Goal: Check status: Check status

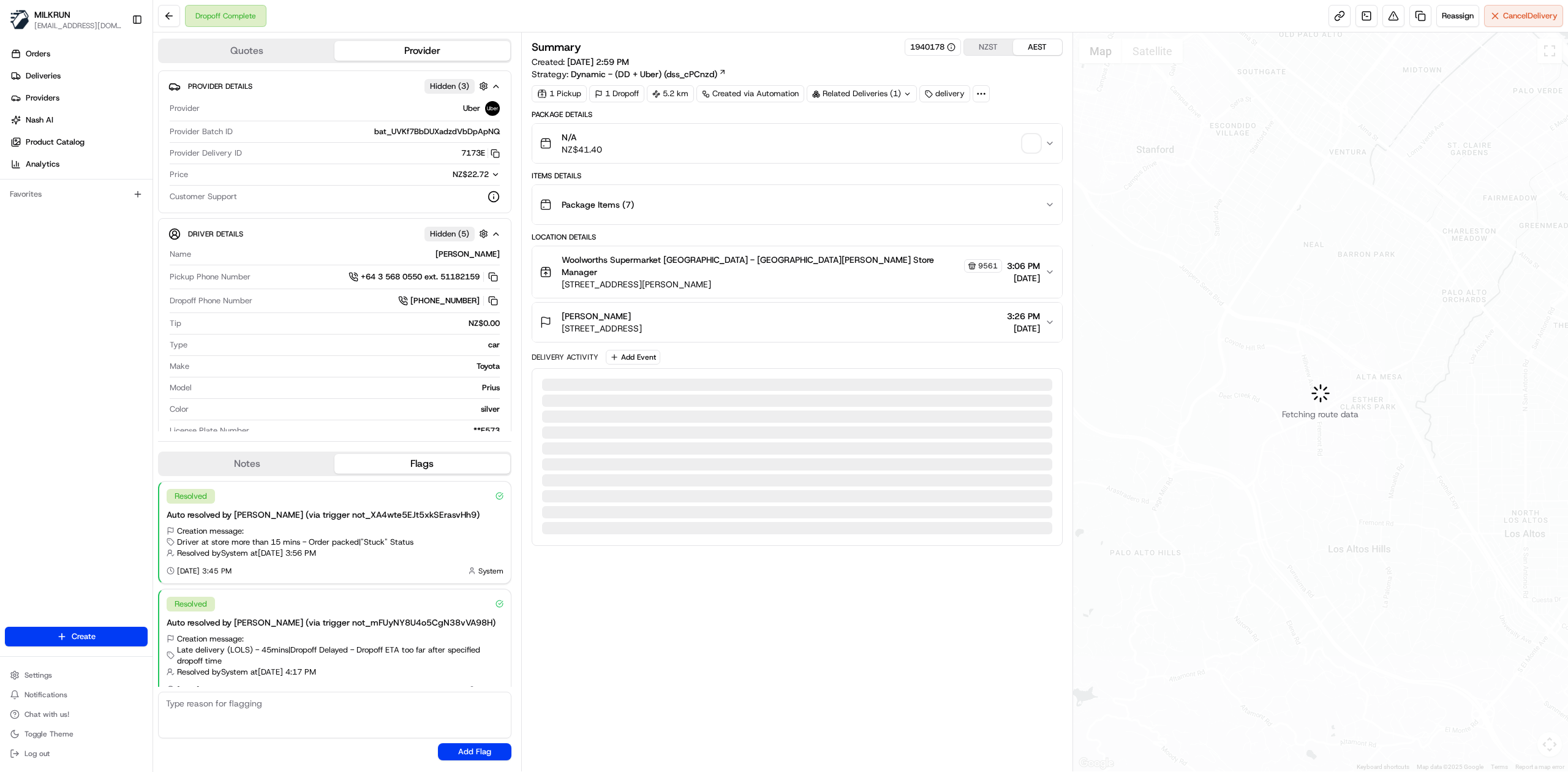
scroll to position [17, 0]
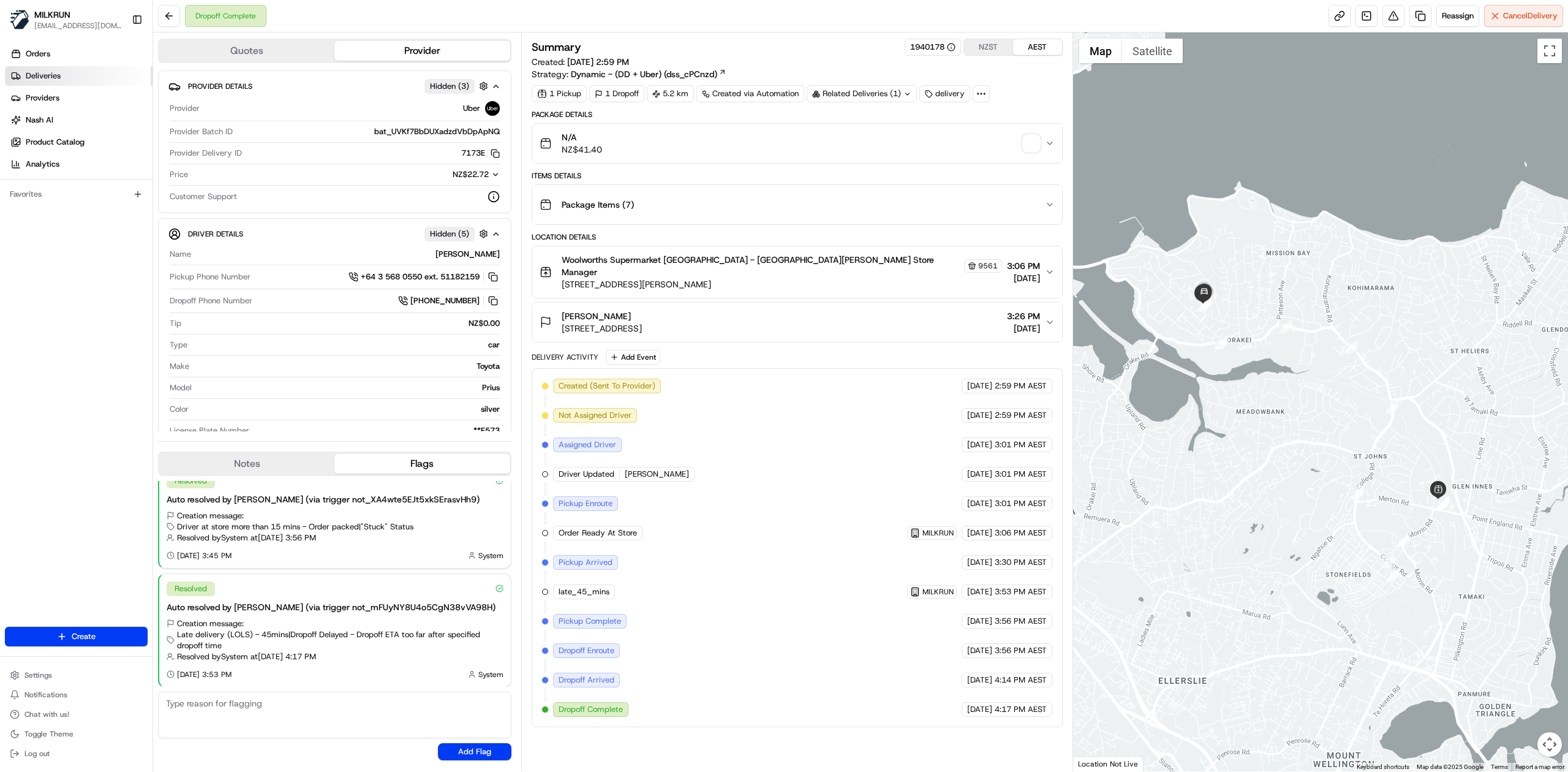
click at [48, 77] on span "Deliveries" at bounding box center [44, 76] width 35 height 11
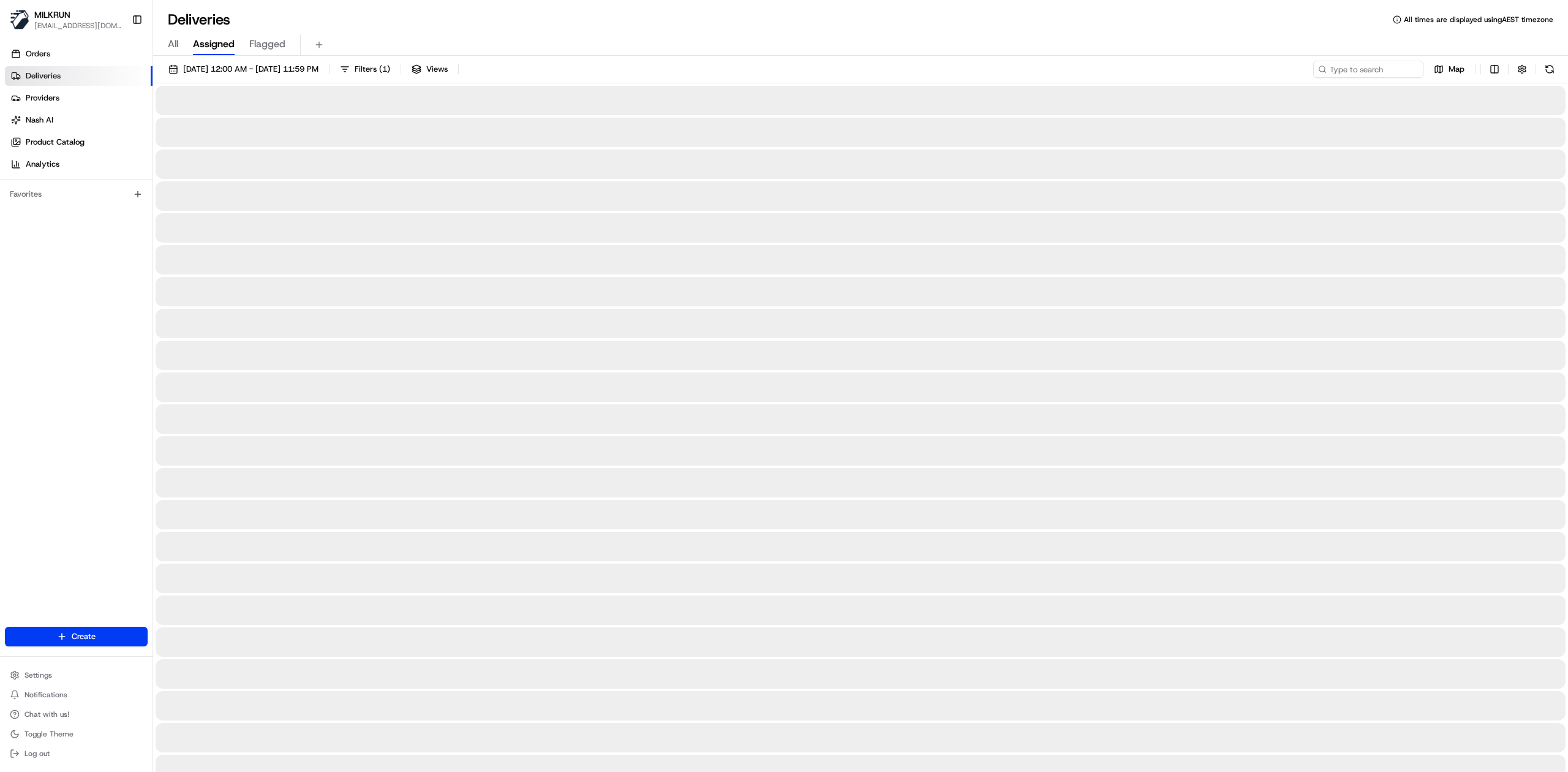
click at [176, 43] on span "All" at bounding box center [173, 44] width 11 height 15
click at [1356, 64] on input at bounding box center [1349, 69] width 147 height 17
paste input "4d87c323-97eb-44e6-bd41-74b27ea0ee6b"
type input "4d87c323-97eb-44e6-bd41-74b27ea0ee6b"
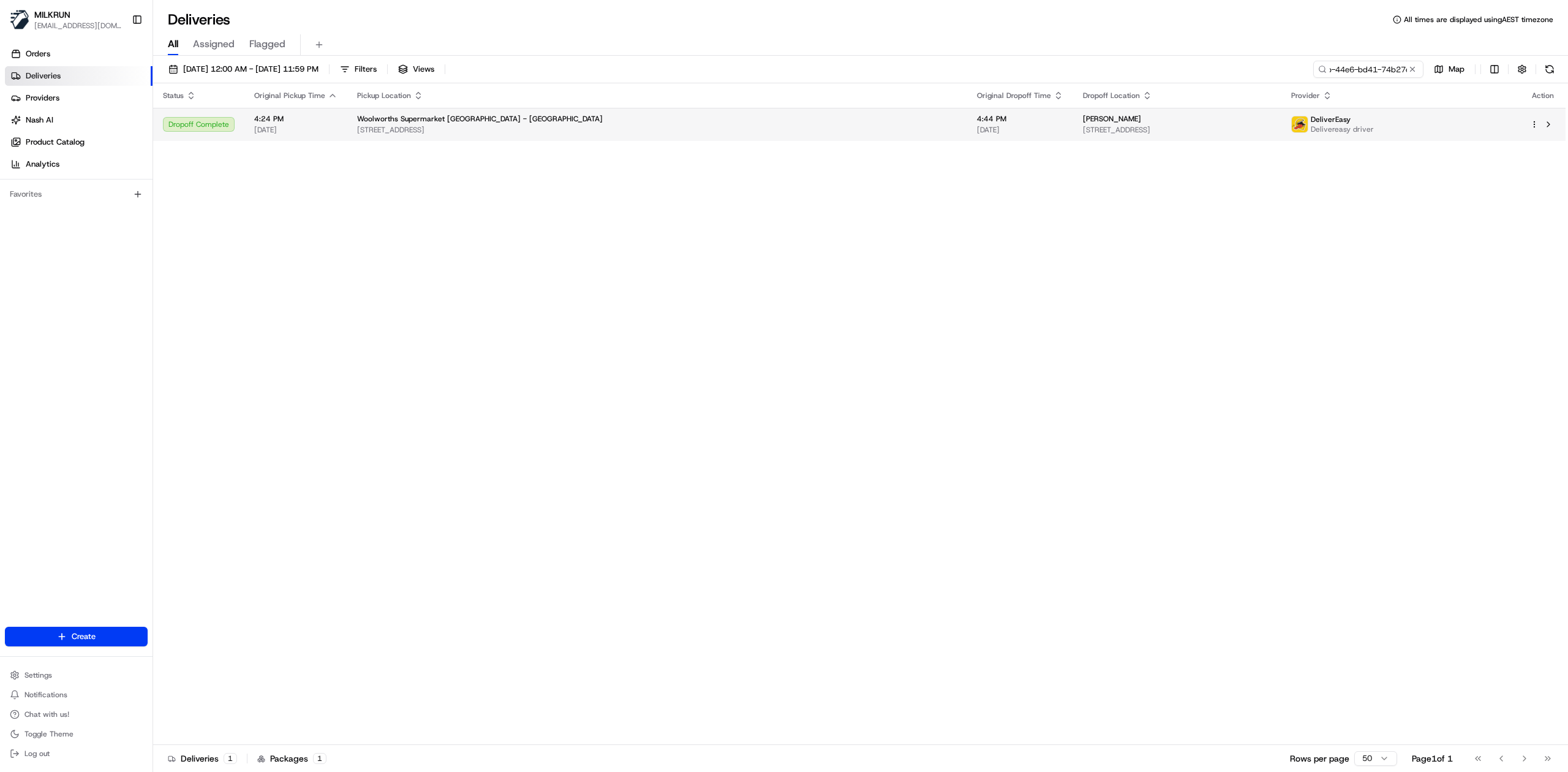
click at [630, 129] on span "301 Queen St W, Hastings, Hawke's Bay 4122, NZ" at bounding box center [657, 130] width 600 height 10
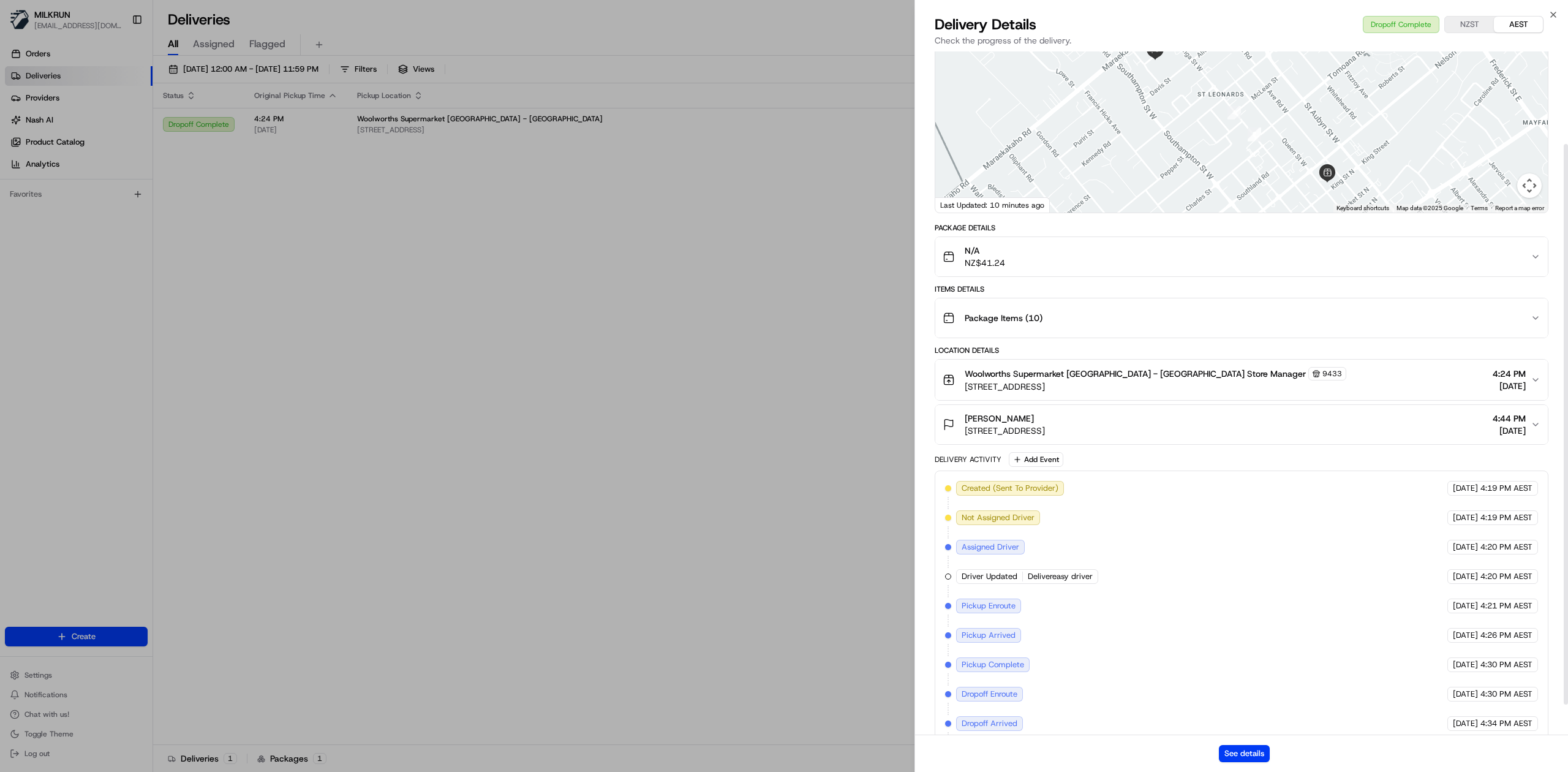
scroll to position [150, 0]
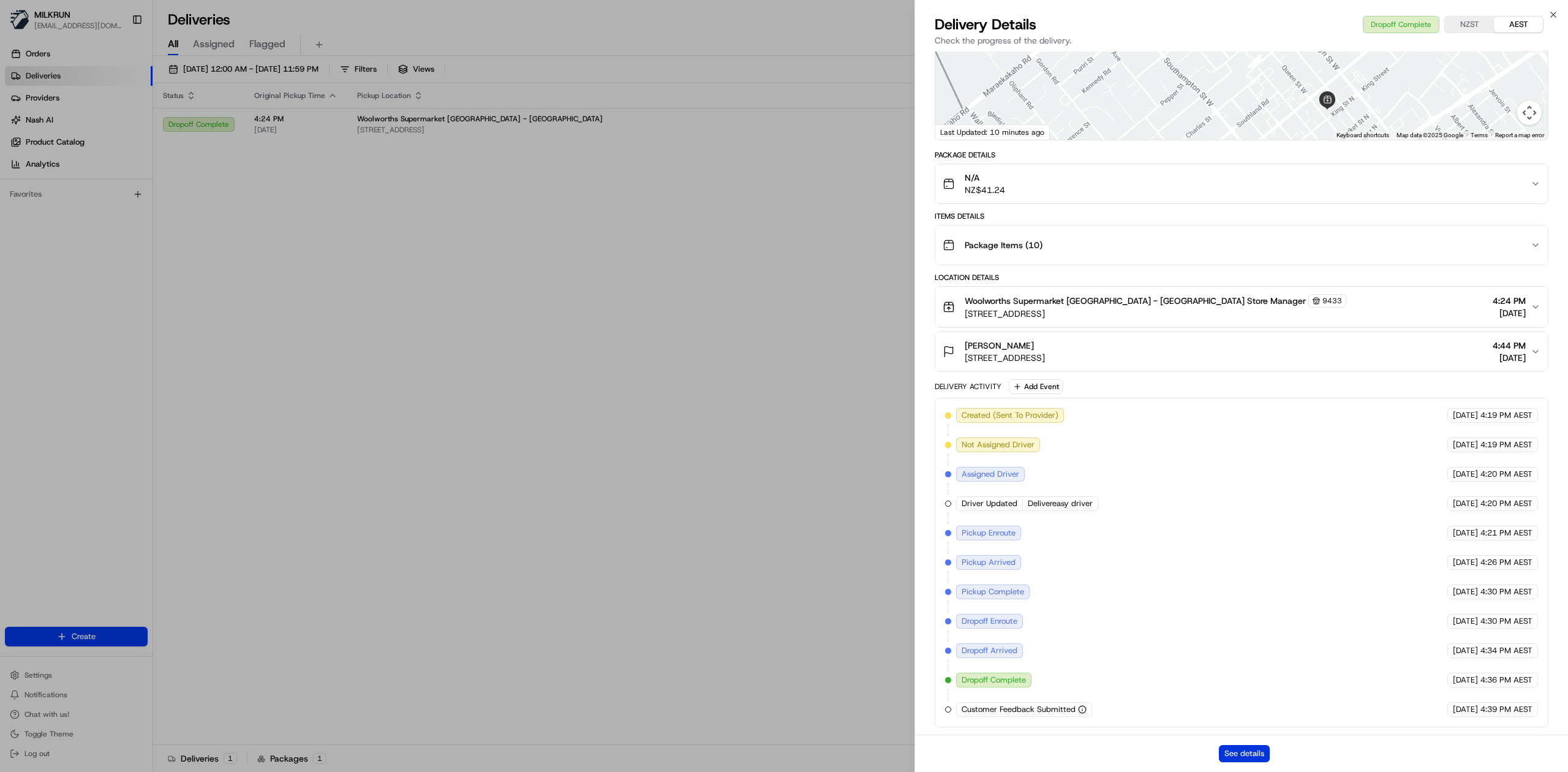
click at [1236, 750] on button "See details" at bounding box center [1244, 754] width 51 height 17
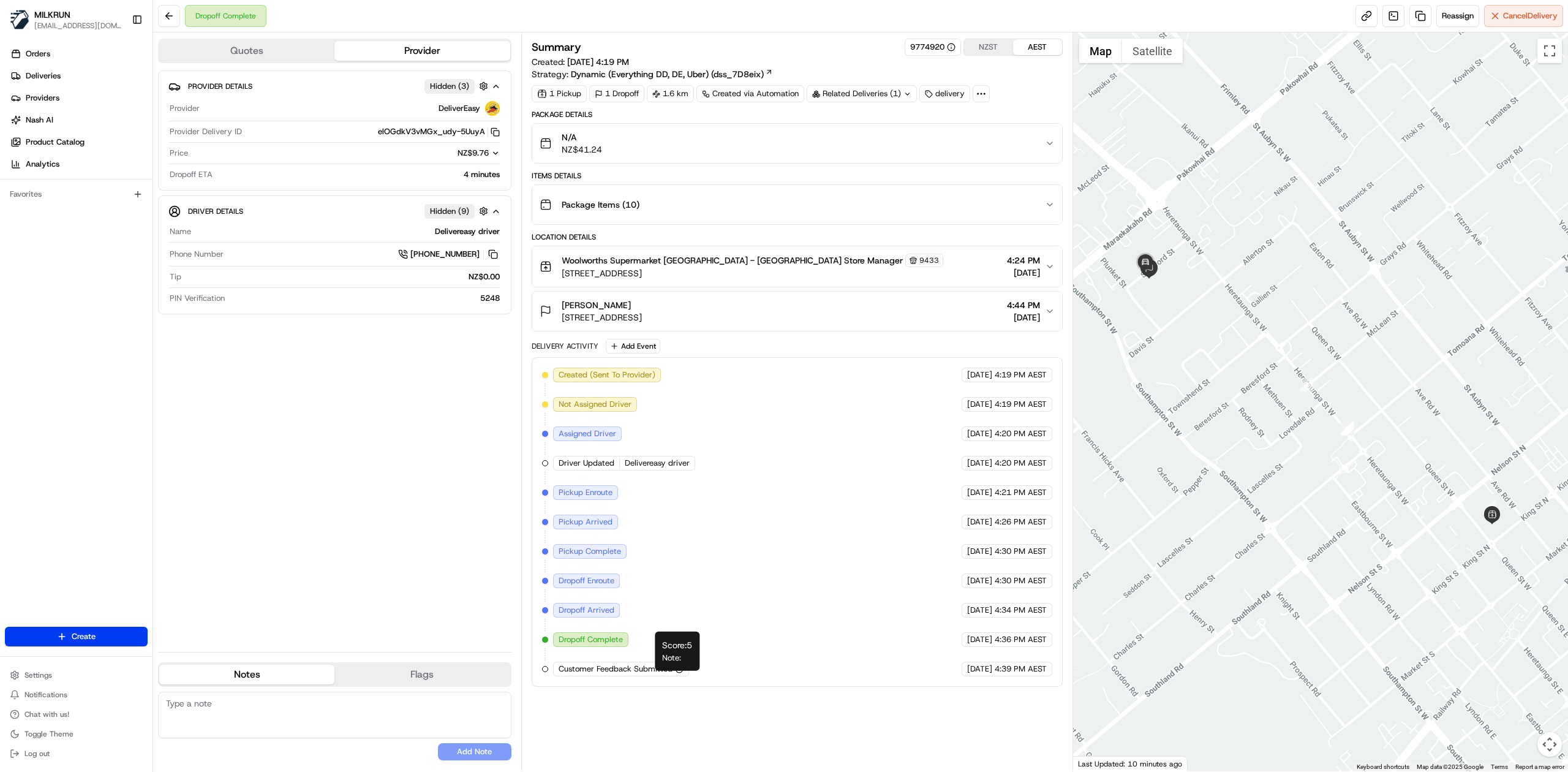
click at [679, 674] on icon "button" at bounding box center [679, 669] width 8 height 8
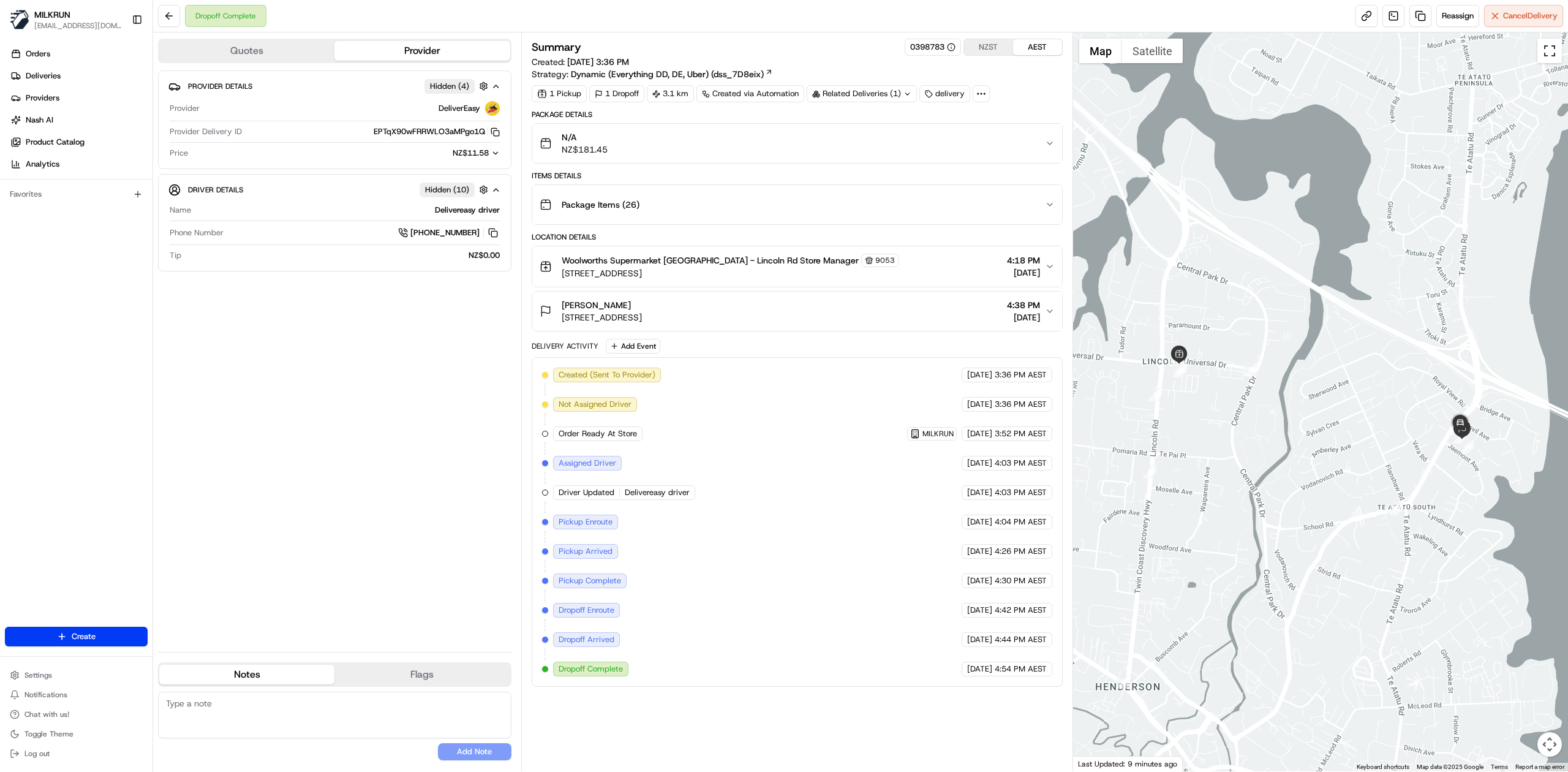
drag, startPoint x: 1549, startPoint y: 56, endPoint x: 1549, endPoint y: 127, distance: 71.0
click at [1549, 56] on button "Toggle fullscreen view" at bounding box center [1549, 51] width 25 height 25
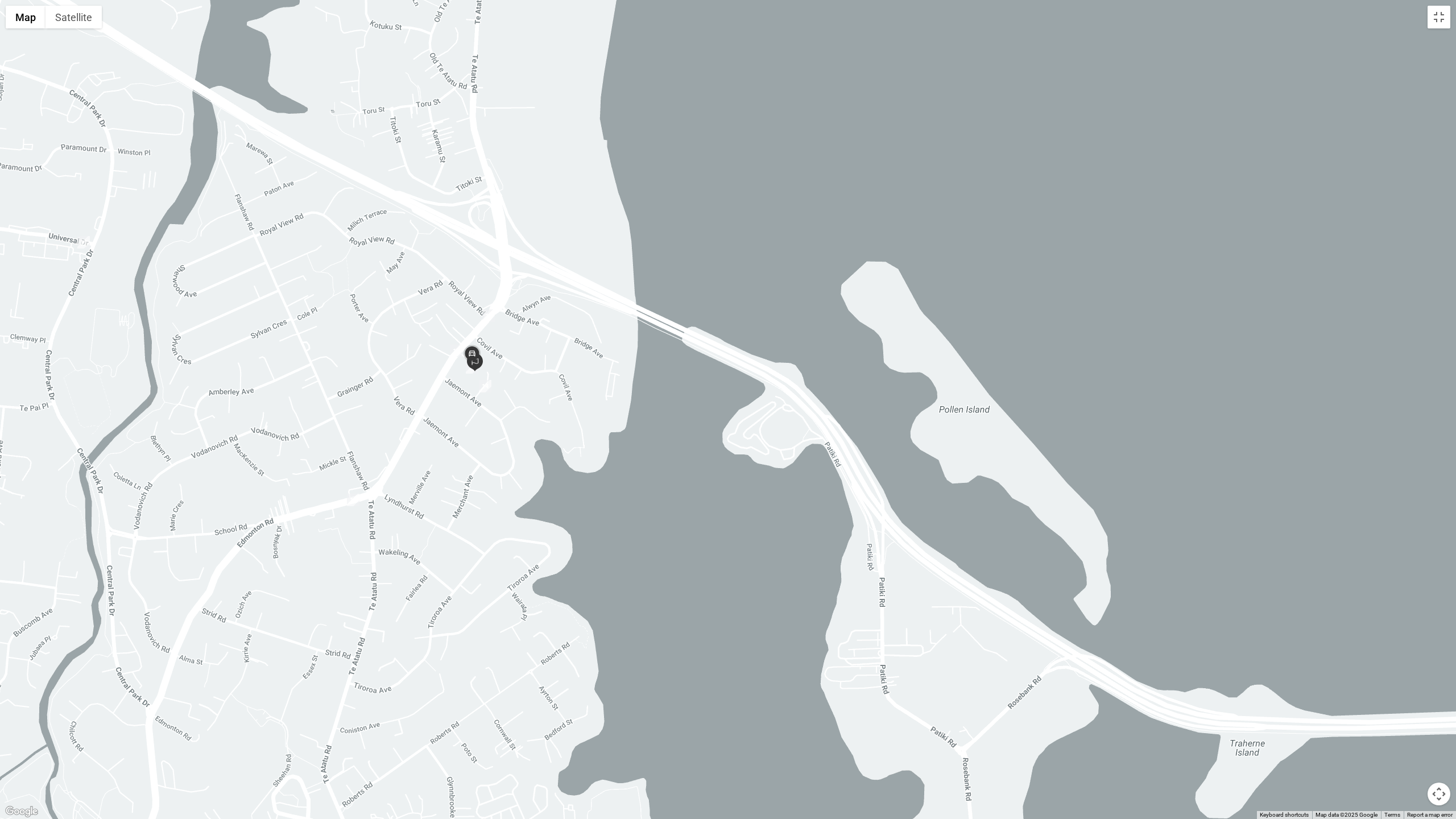
drag, startPoint x: 998, startPoint y: 395, endPoint x: 431, endPoint y: 397, distance: 567.0
click at [431, 397] on div at bounding box center [728, 409] width 1456 height 819
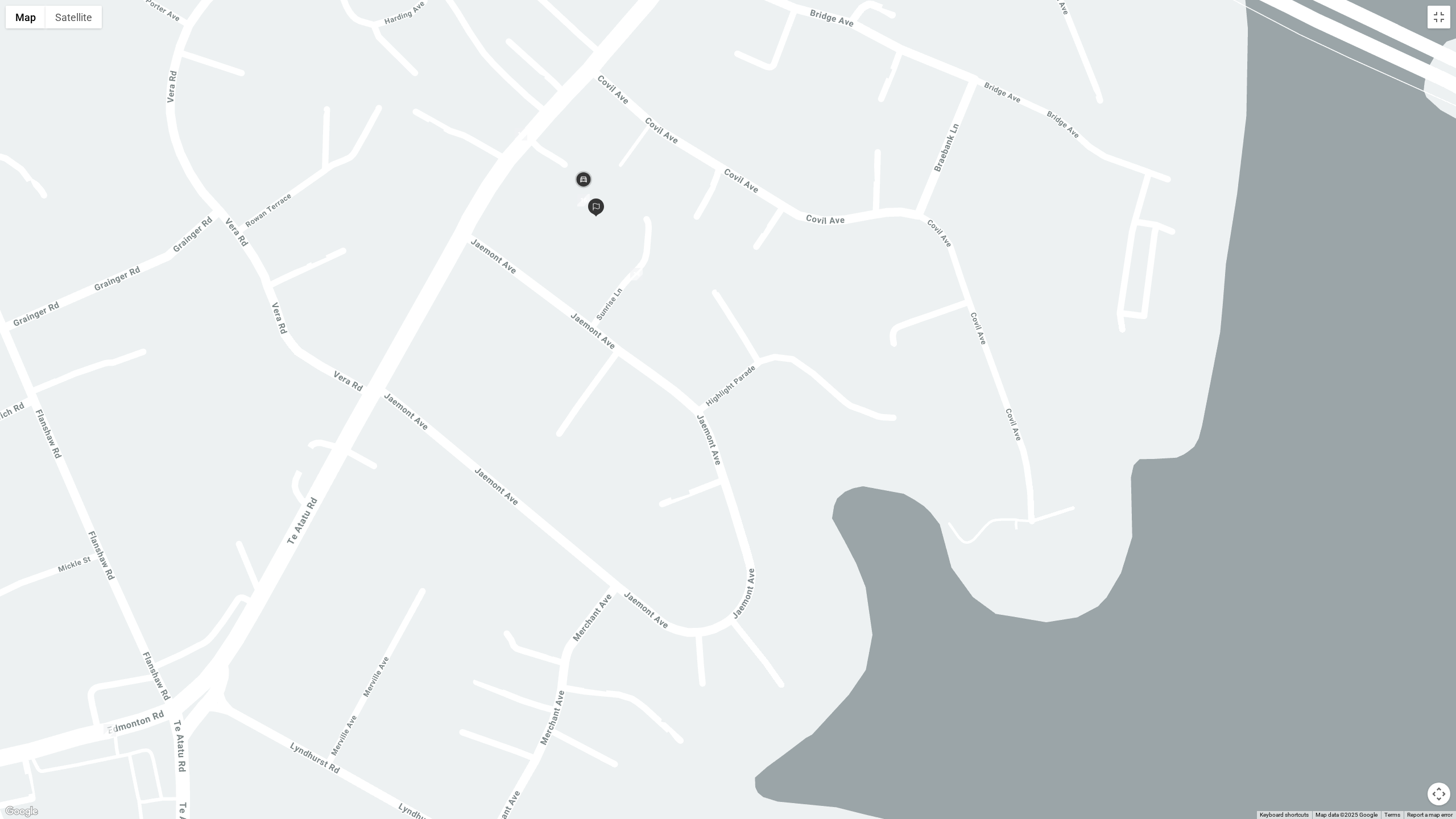
drag, startPoint x: 448, startPoint y: 473, endPoint x: 470, endPoint y: 534, distance: 64.8
click at [470, 534] on div at bounding box center [728, 409] width 1456 height 819
click at [96, 18] on button "Satellite" at bounding box center [74, 17] width 56 height 23
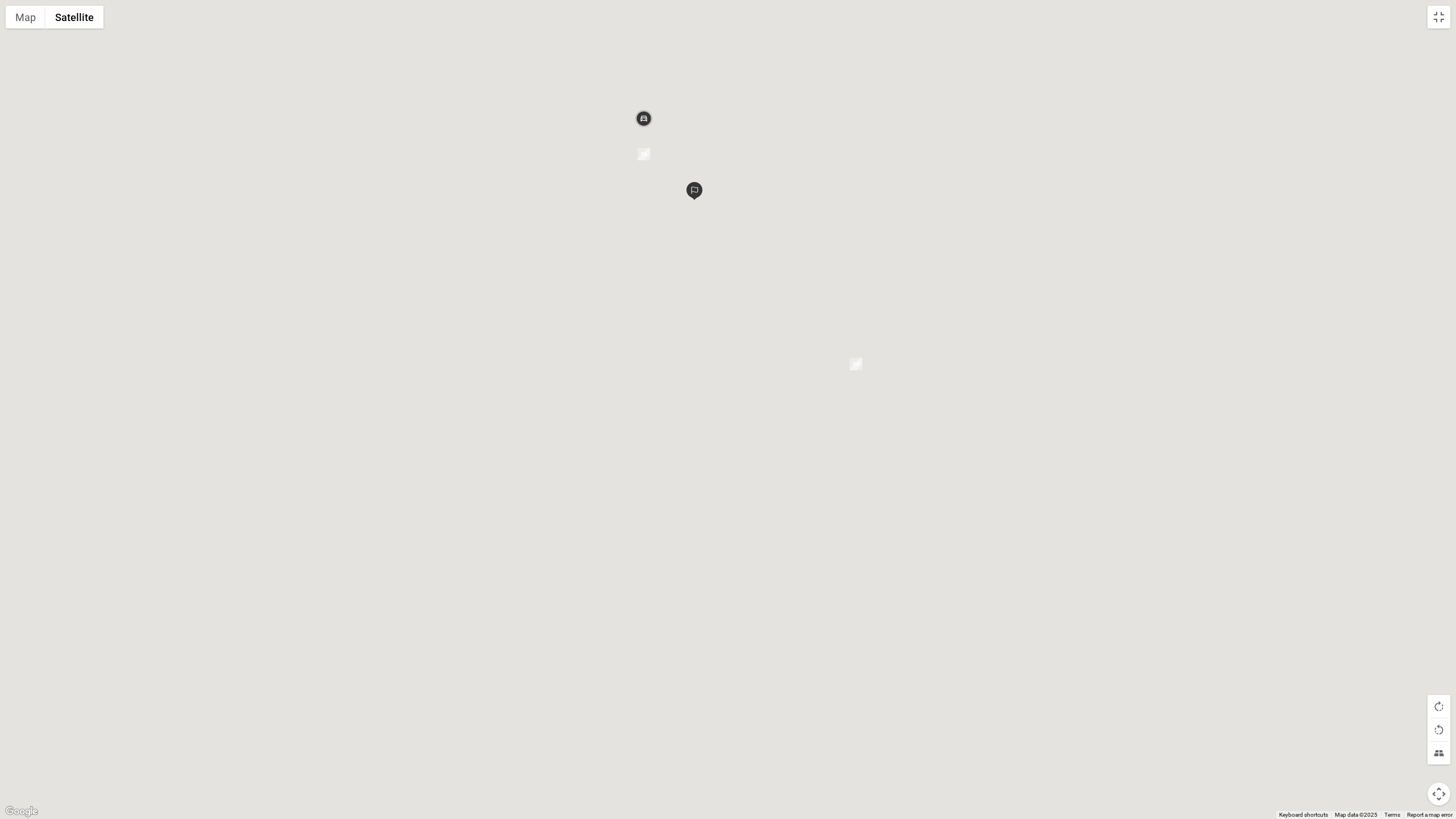
drag, startPoint x: 709, startPoint y: 387, endPoint x: 906, endPoint y: 573, distance: 270.9
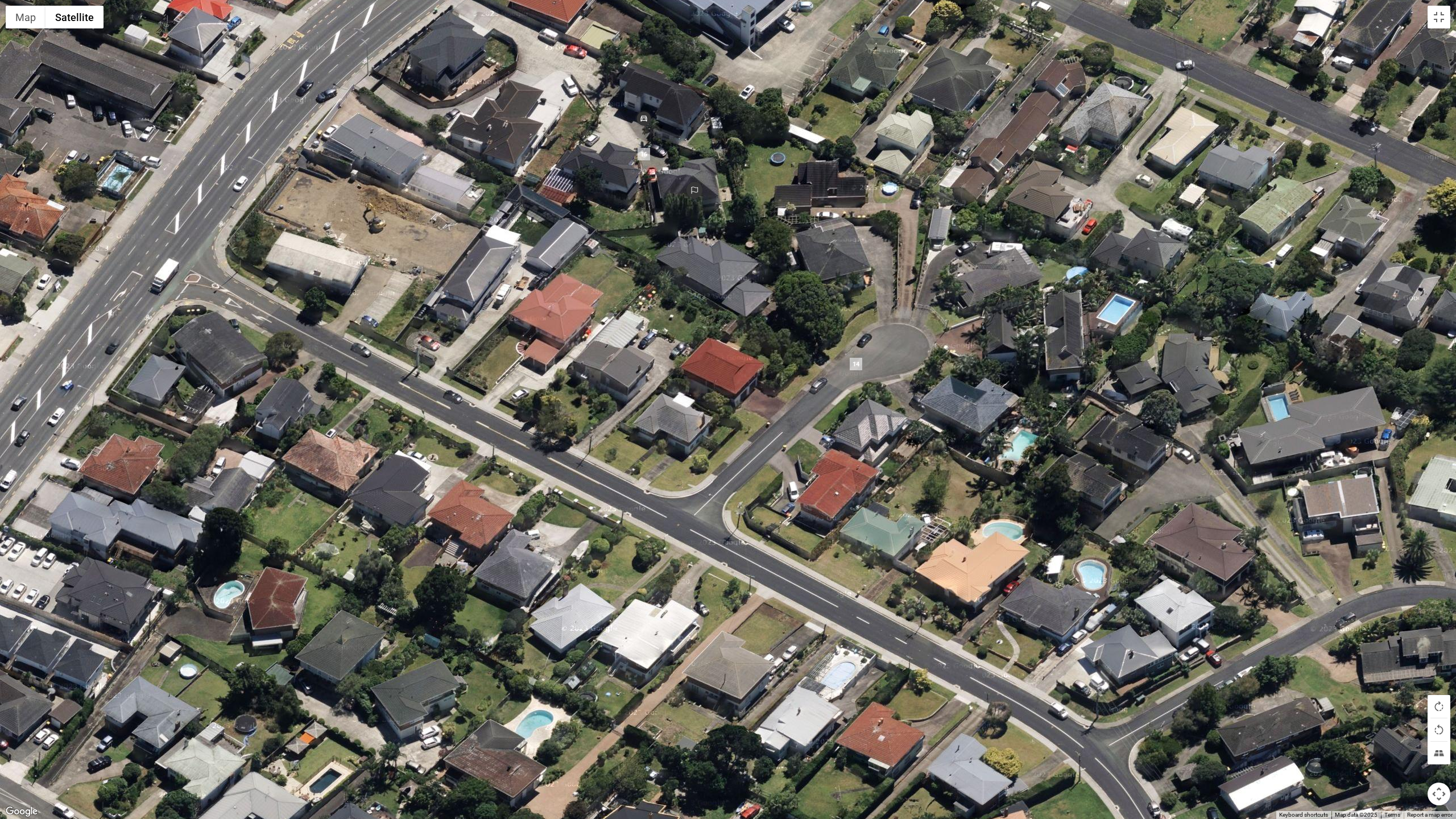
click at [906, 573] on div at bounding box center [728, 409] width 1456 height 819
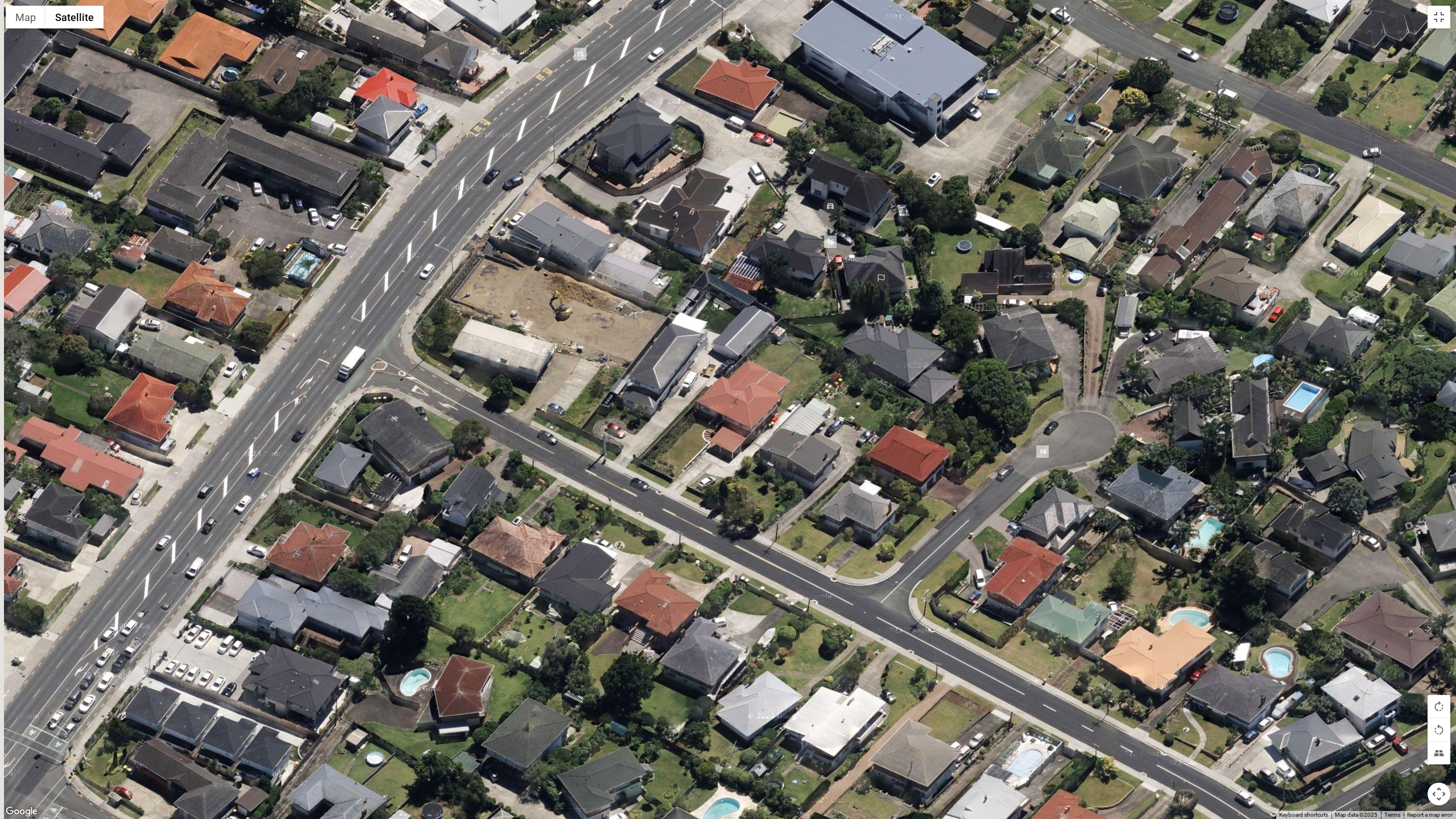
drag, startPoint x: 997, startPoint y: 438, endPoint x: 1029, endPoint y: 476, distance: 49.7
click at [1025, 473] on div at bounding box center [728, 409] width 1456 height 819
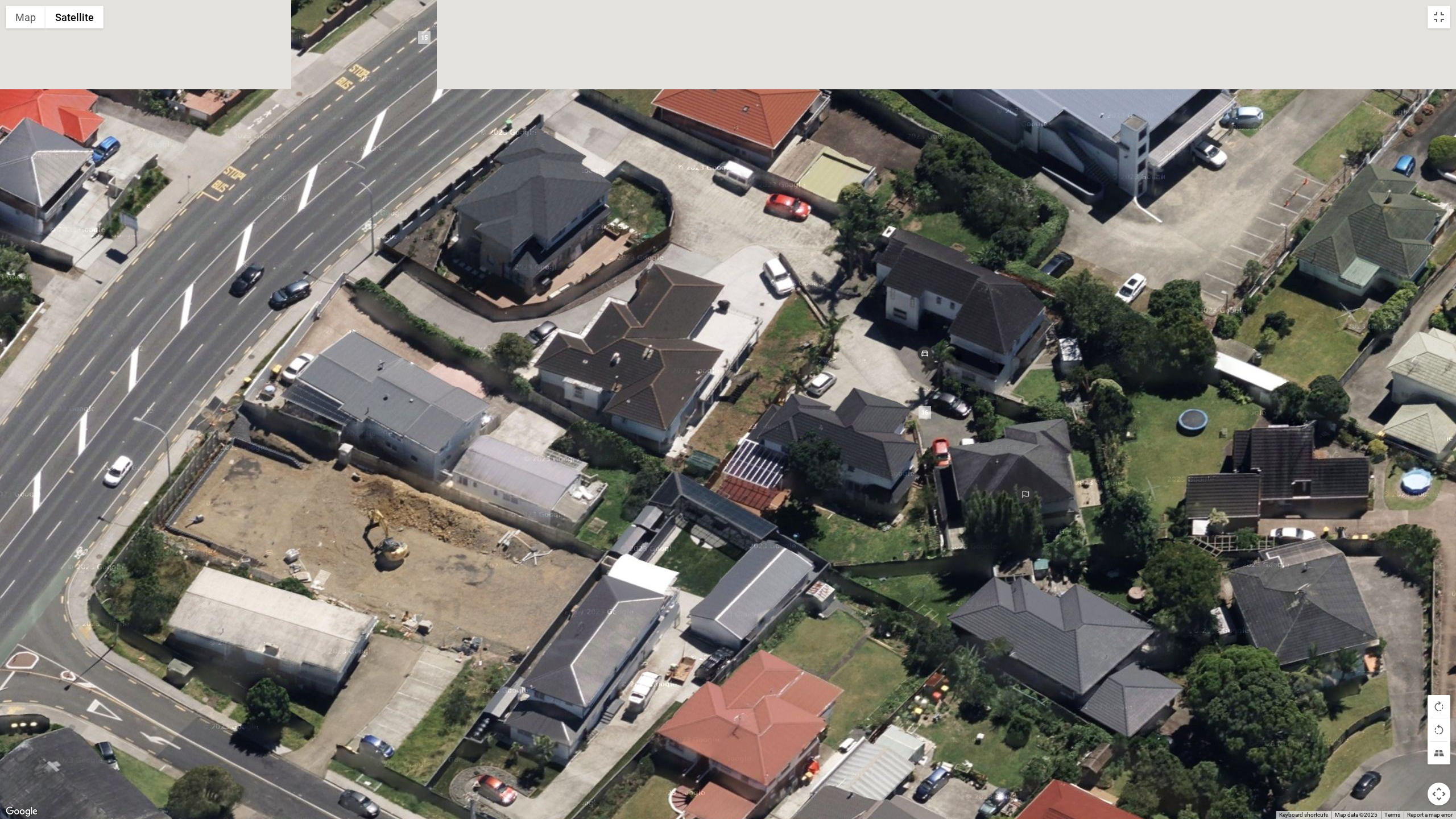
drag, startPoint x: 862, startPoint y: 258, endPoint x: 1010, endPoint y: 563, distance: 339.0
click at [1010, 563] on div at bounding box center [728, 409] width 1456 height 819
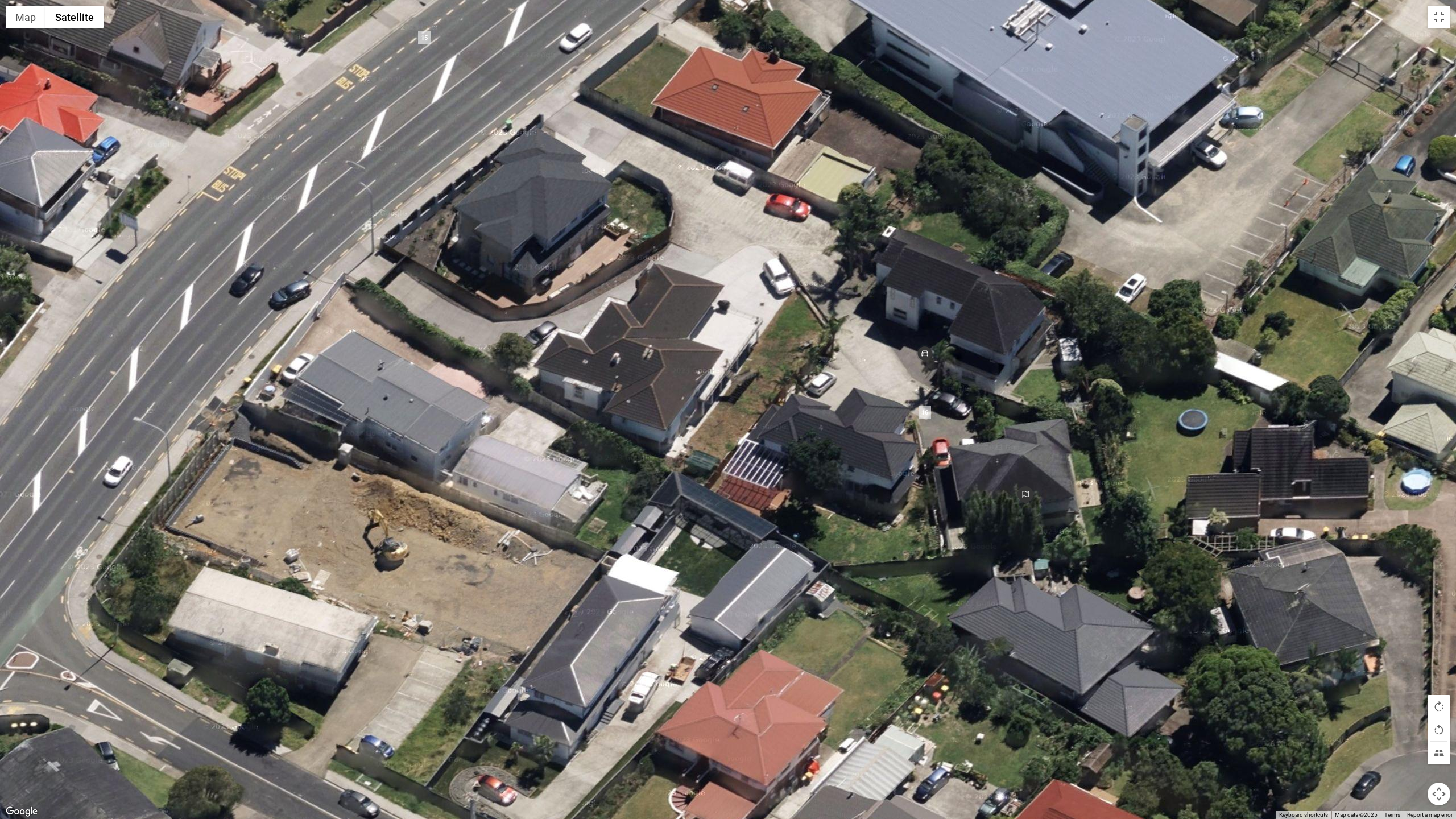
click at [1015, 480] on div at bounding box center [728, 409] width 1456 height 819
click at [1441, 15] on button "Toggle fullscreen view" at bounding box center [1438, 17] width 23 height 23
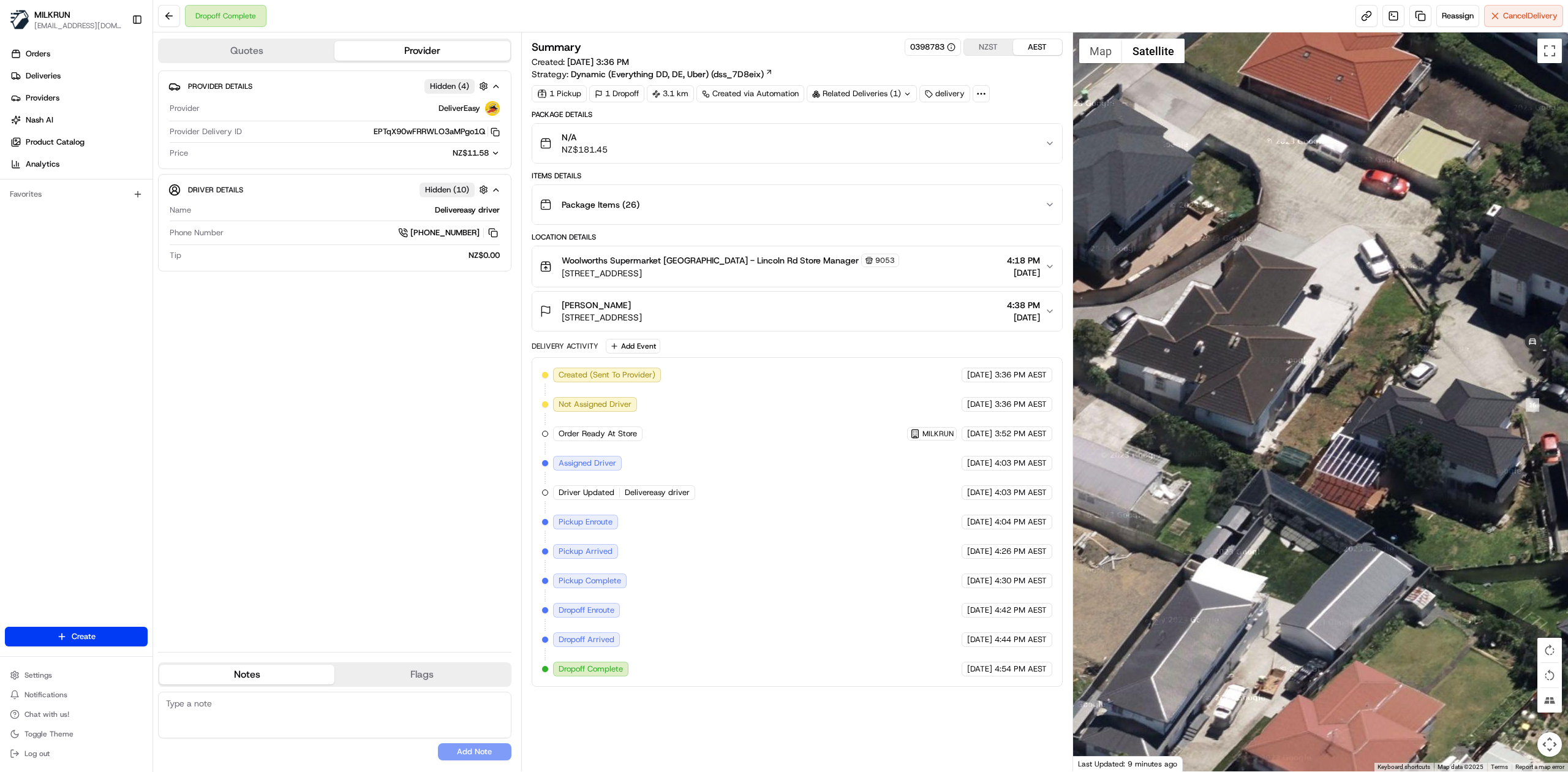
click at [722, 148] on div "N/A NZ$181.45" at bounding box center [792, 143] width 505 height 25
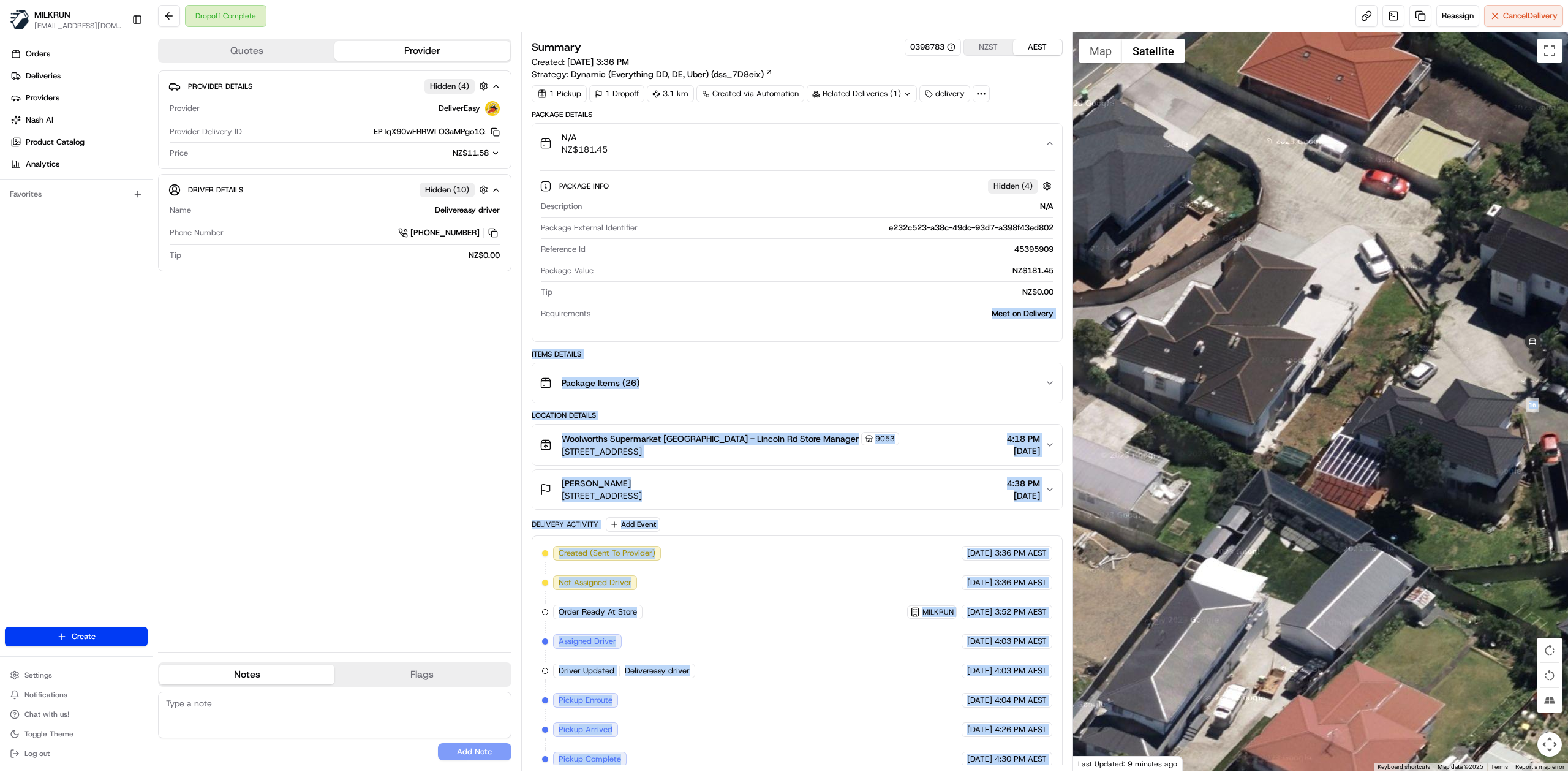
drag, startPoint x: 998, startPoint y: 312, endPoint x: 1084, endPoint y: 312, distance: 86.0
click at [1084, 312] on div "Quotes Provider Provider Details Hidden ( 4 ) Provider DeliverEasy Provider Del…" at bounding box center [860, 401] width 1415 height 739
click at [950, 319] on div "Meet on Delivery" at bounding box center [824, 314] width 458 height 11
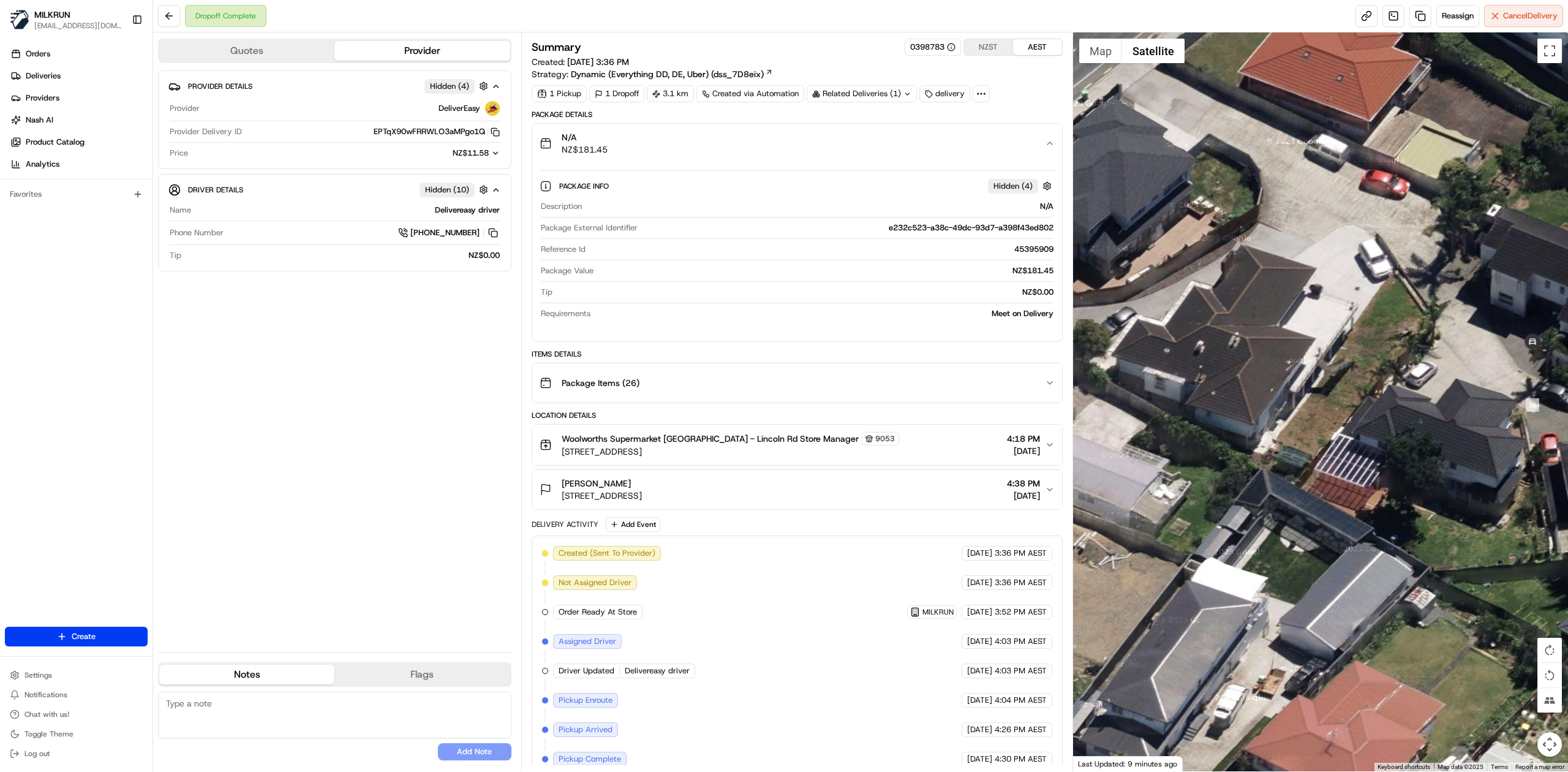
click at [726, 317] on div "Meet on Delivery" at bounding box center [824, 314] width 458 height 11
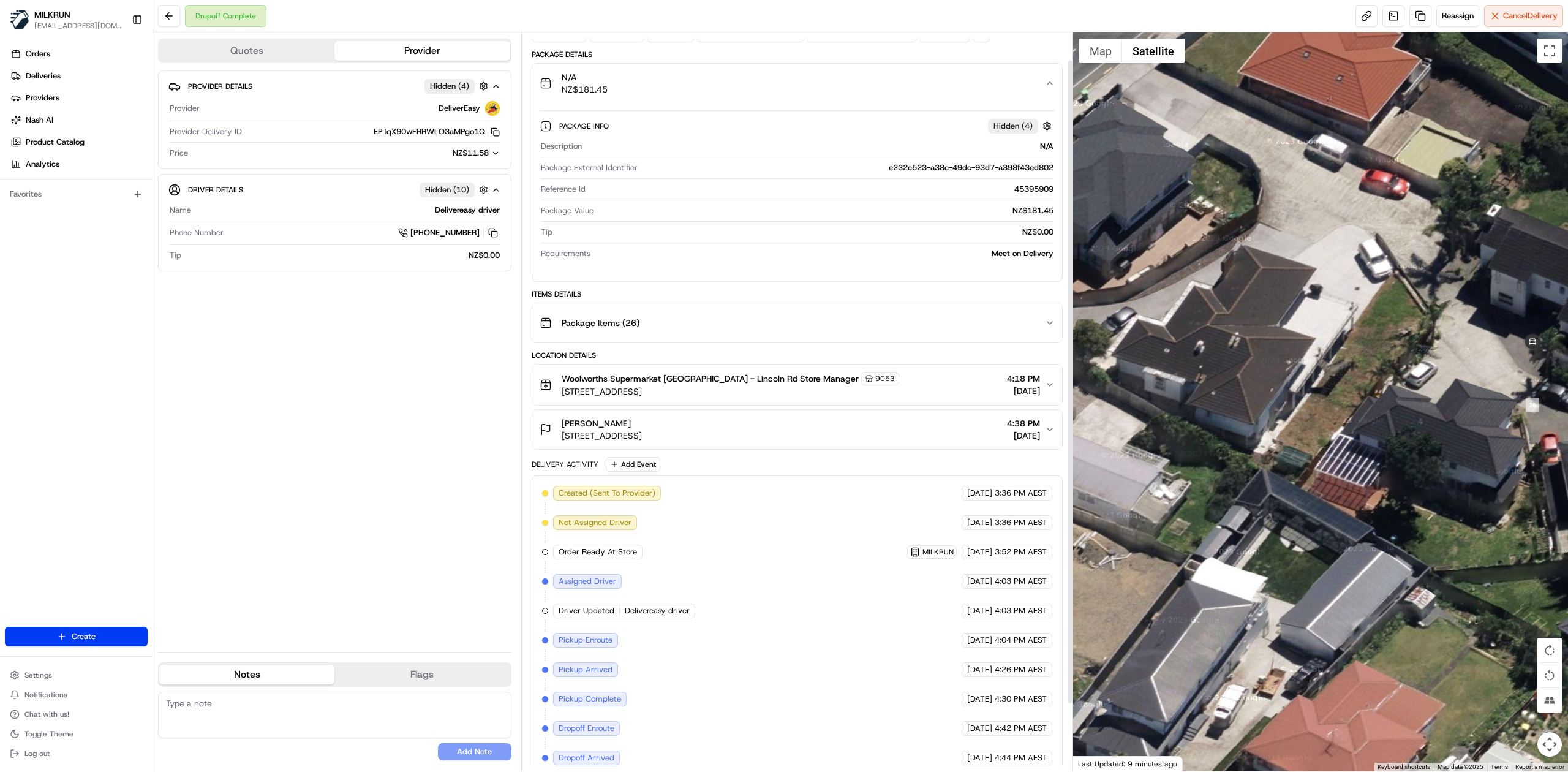
scroll to position [108, 0]
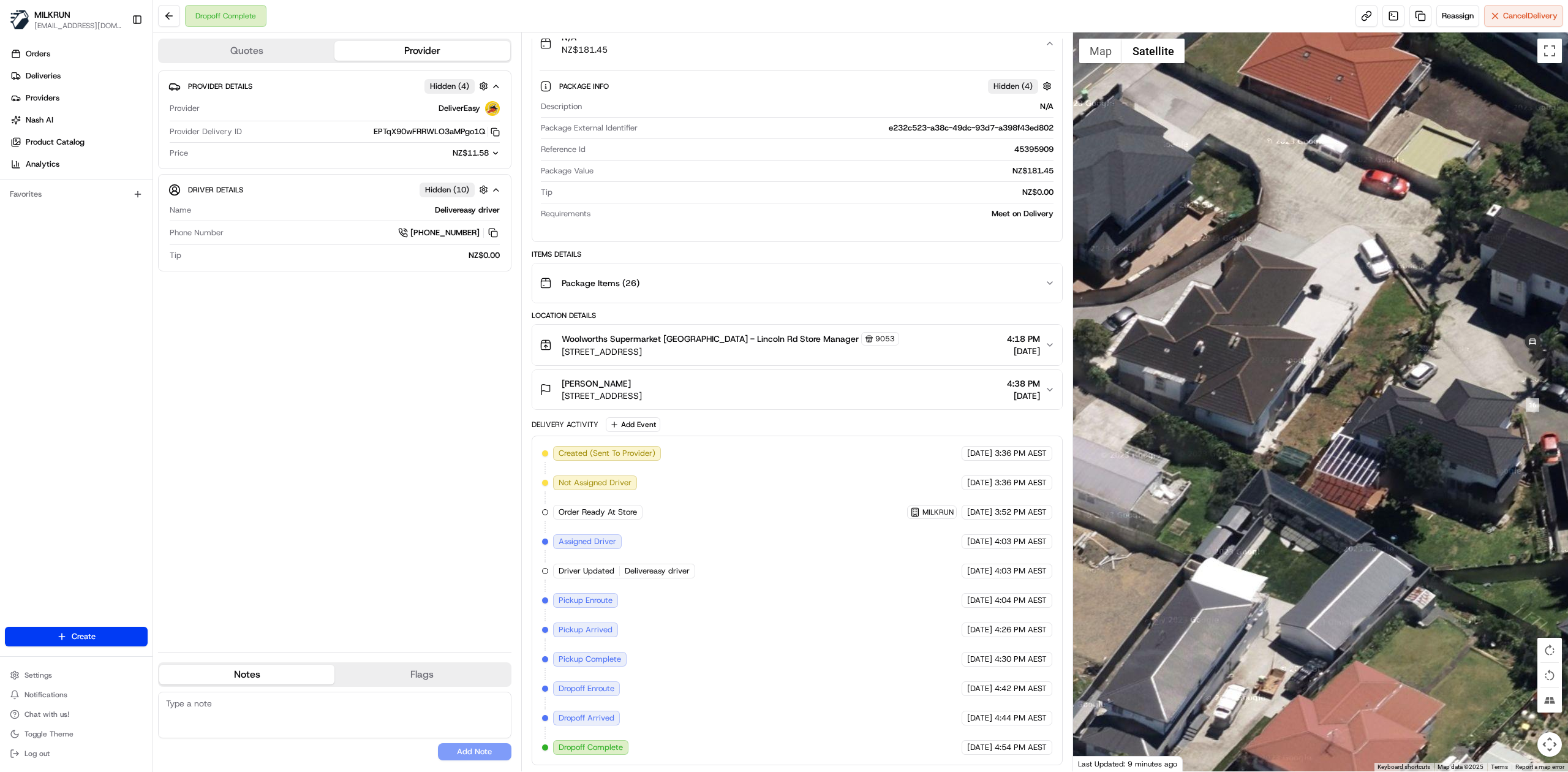
click at [400, 413] on div "Provider Details Hidden ( 4 ) Provider DeliverEasy Provider Delivery ID EPTqX90…" at bounding box center [335, 356] width 354 height 572
drag, startPoint x: 812, startPoint y: 387, endPoint x: 382, endPoint y: 375, distance: 430.2
click at [561, 395] on div "Hayley Mills 293b Te Atatu Road, Te Atatū Peninsula, Auckland 0610, NZ 4:38 PM …" at bounding box center [792, 390] width 505 height 25
copy span "293b Te Atatu Road, Te Atatū Peninsula, Auckland 0610, NZ"
click at [327, 409] on div "Provider Details Hidden ( 4 ) Provider DeliverEasy Provider Delivery ID EPTqX90…" at bounding box center [335, 356] width 354 height 572
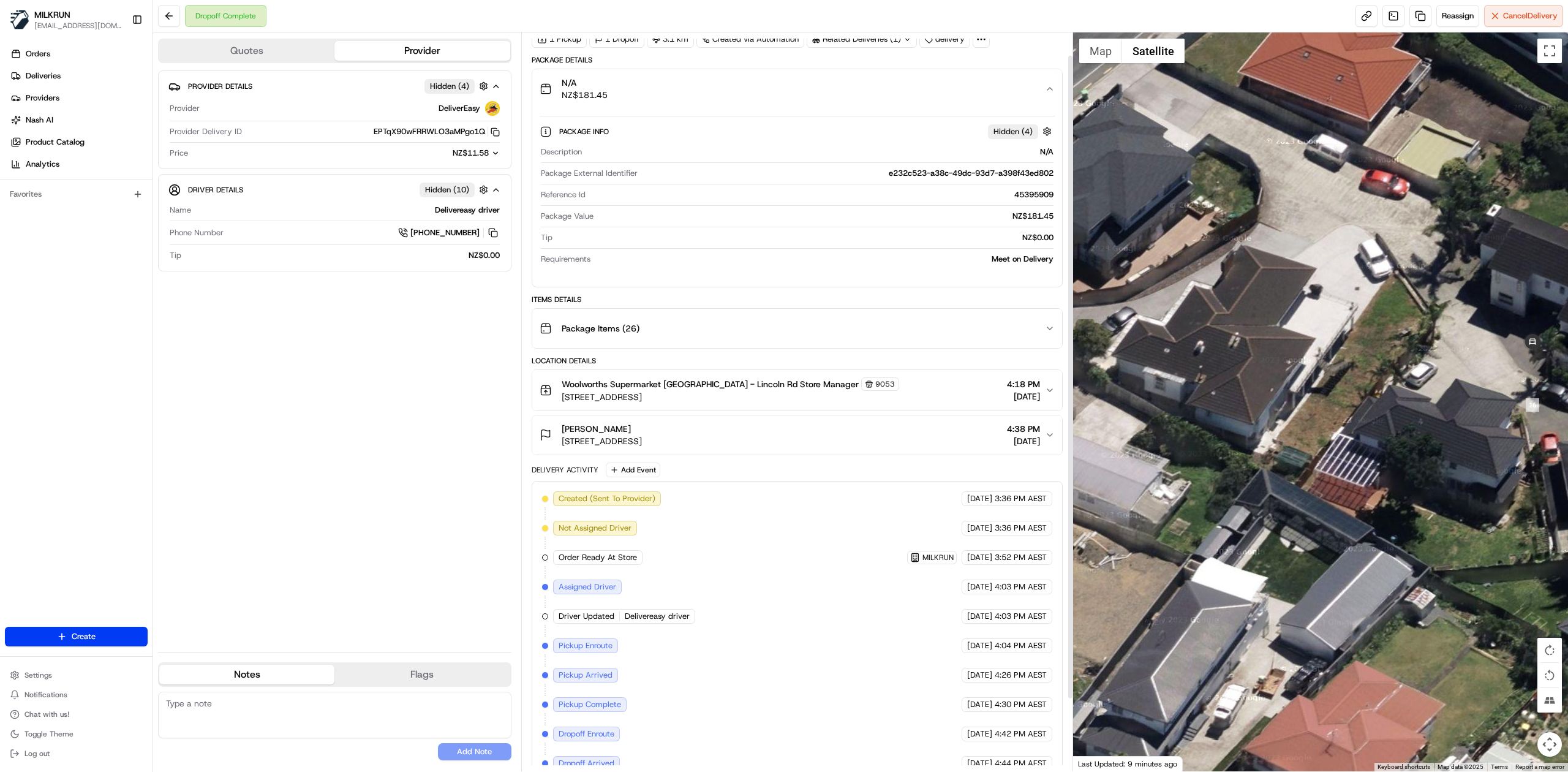
scroll to position [26, 0]
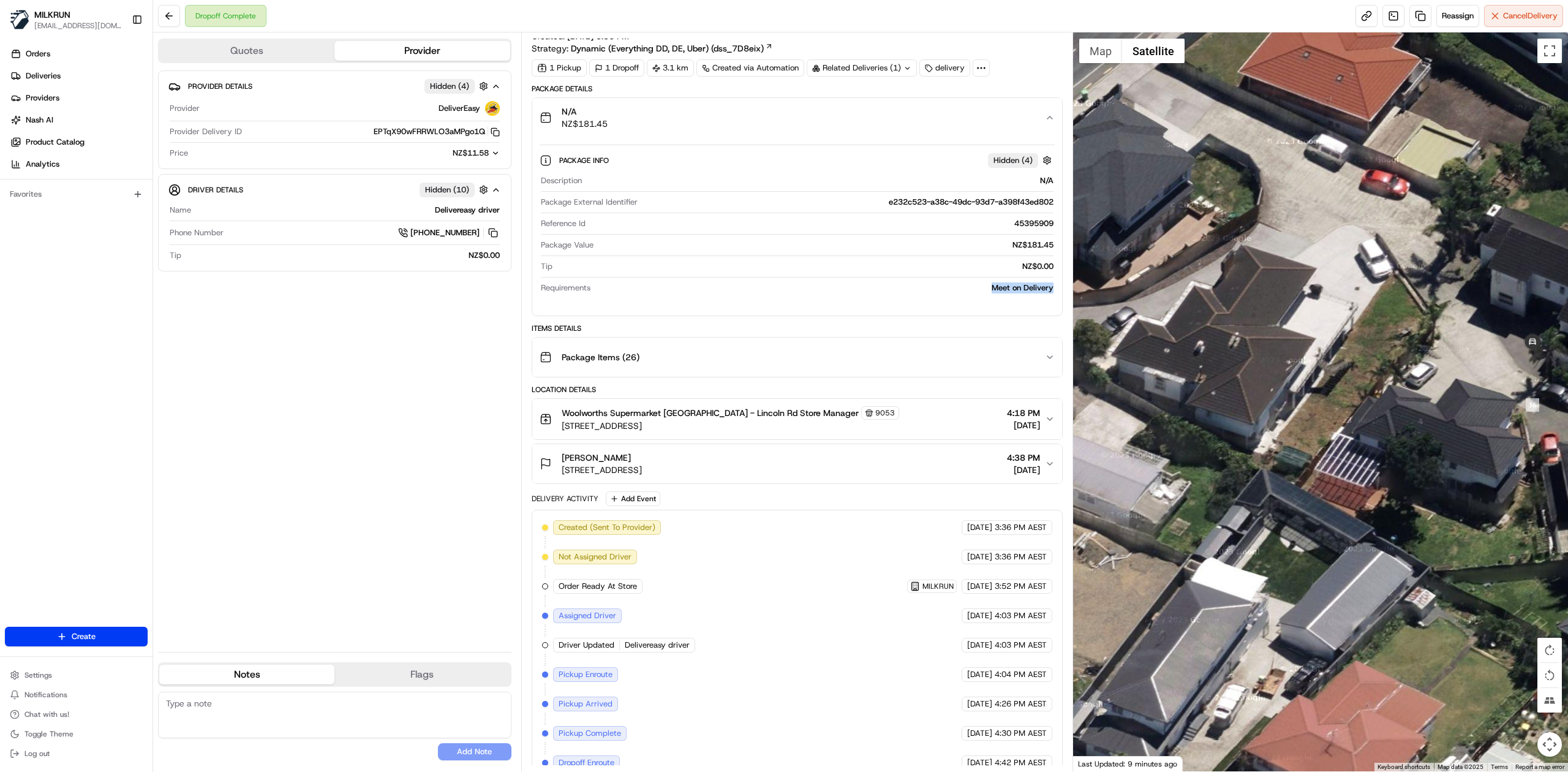
drag, startPoint x: 1021, startPoint y: 288, endPoint x: 1061, endPoint y: 289, distance: 40.0
click at [1061, 289] on div "Package Info Hidden ( 4 ) Description N/A Package External Identifier e232c523-…" at bounding box center [797, 221] width 530 height 169
drag, startPoint x: 1089, startPoint y: 50, endPoint x: 954, endPoint y: 206, distance: 206.3
click at [1089, 49] on button "Map" at bounding box center [1101, 51] width 43 height 25
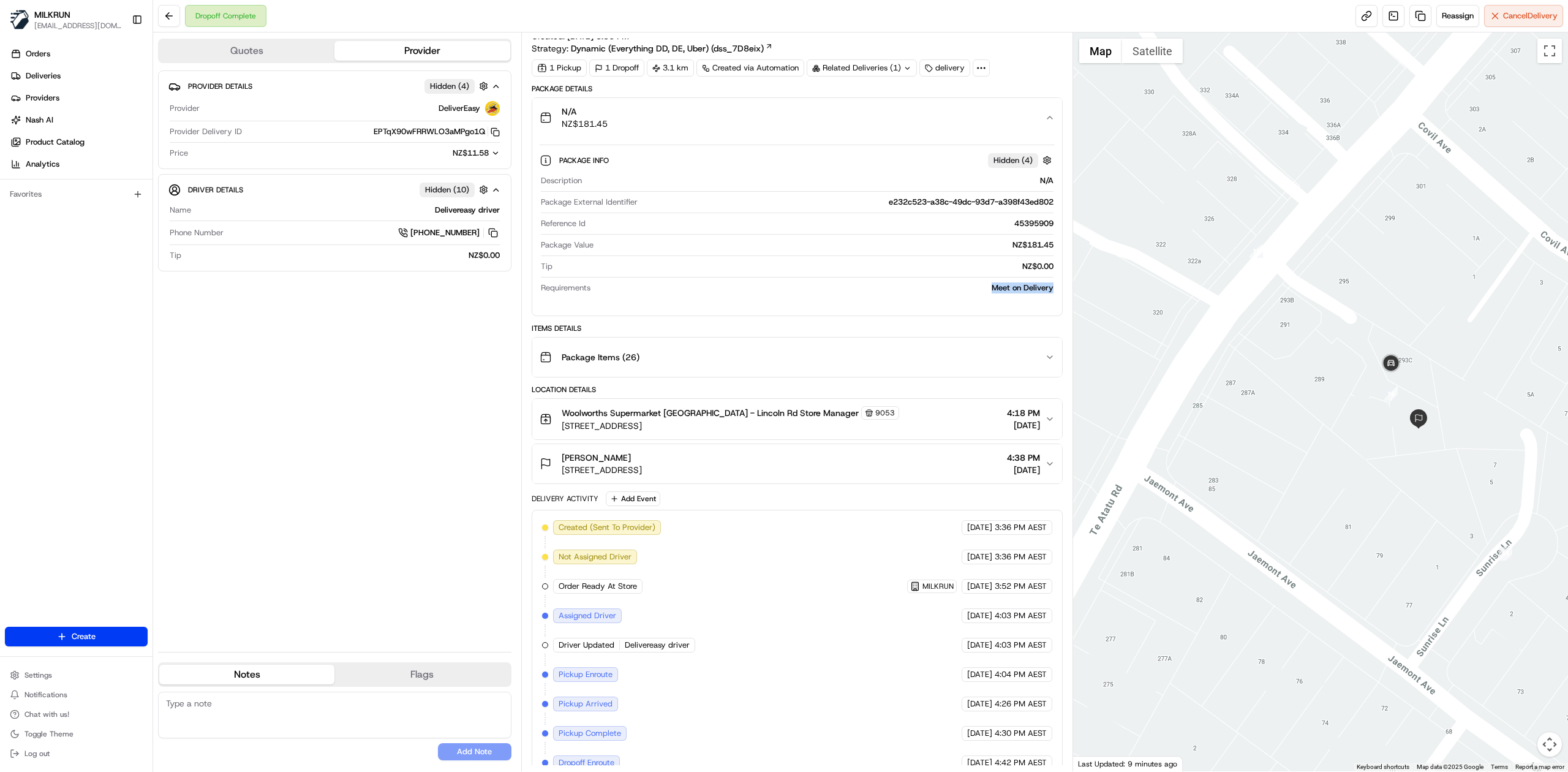
drag, startPoint x: 804, startPoint y: 476, endPoint x: 626, endPoint y: 470, distance: 178.1
click at [556, 476] on div "Hayley Mills 293b Te Atatu Road, Te Atatū Peninsula, Auckland 0610, NZ 4:38 PM …" at bounding box center [792, 463] width 505 height 25
copy span "293b Te Atatu Road, Te Atatū Peninsula, Auckland 0610, NZ"
drag, startPoint x: 687, startPoint y: 466, endPoint x: 810, endPoint y: 473, distance: 123.2
click at [810, 473] on div "Hayley Mills 293b Te Atatu Road, Te Atatū Peninsula, Auckland 0610, NZ 4:38 PM …" at bounding box center [792, 463] width 505 height 25
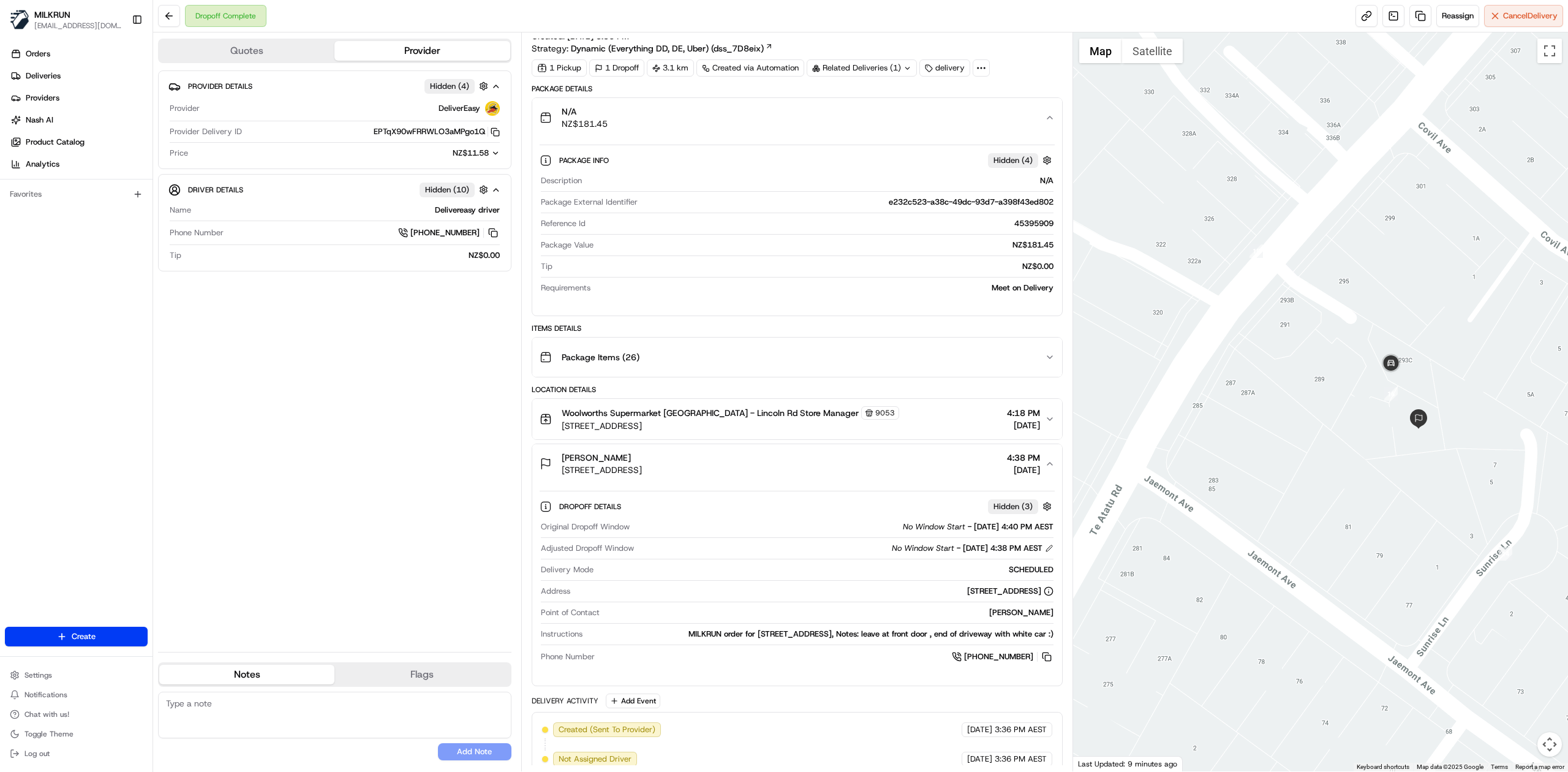
drag, startPoint x: 803, startPoint y: 476, endPoint x: 560, endPoint y: 472, distance: 243.0
click at [560, 472] on div "Hayley Mills 293b Te Atatu Road, Te Atatū Peninsula, Auckland 0610, NZ 4:38 PM …" at bounding box center [792, 463] width 505 height 25
copy span "293b Te Atatu Road, Te Atatū Peninsula, Auckland 0610, NZ"
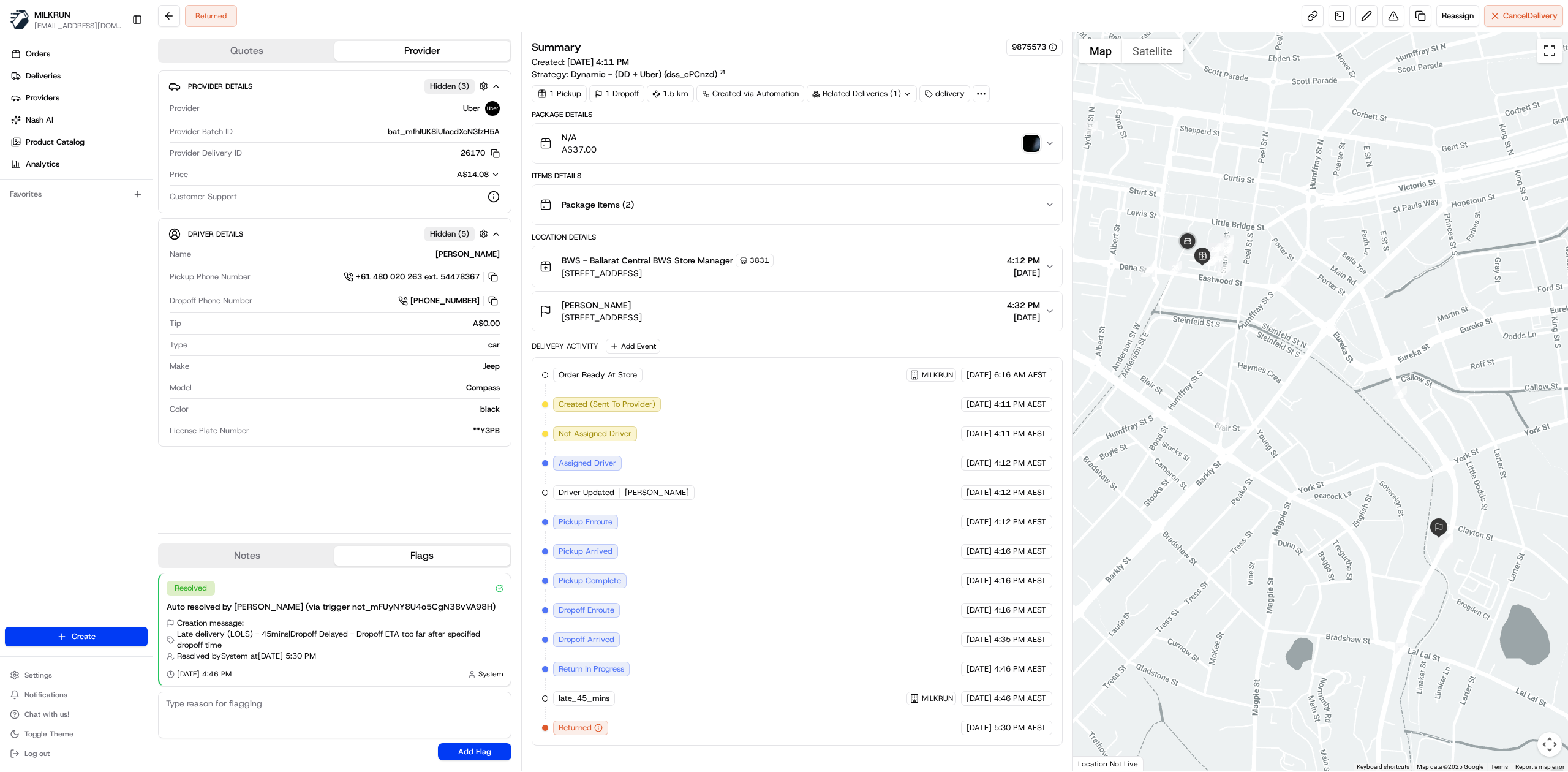
drag, startPoint x: 1553, startPoint y: 53, endPoint x: 1538, endPoint y: 131, distance: 79.4
click at [1553, 53] on button "Toggle fullscreen view" at bounding box center [1549, 51] width 25 height 25
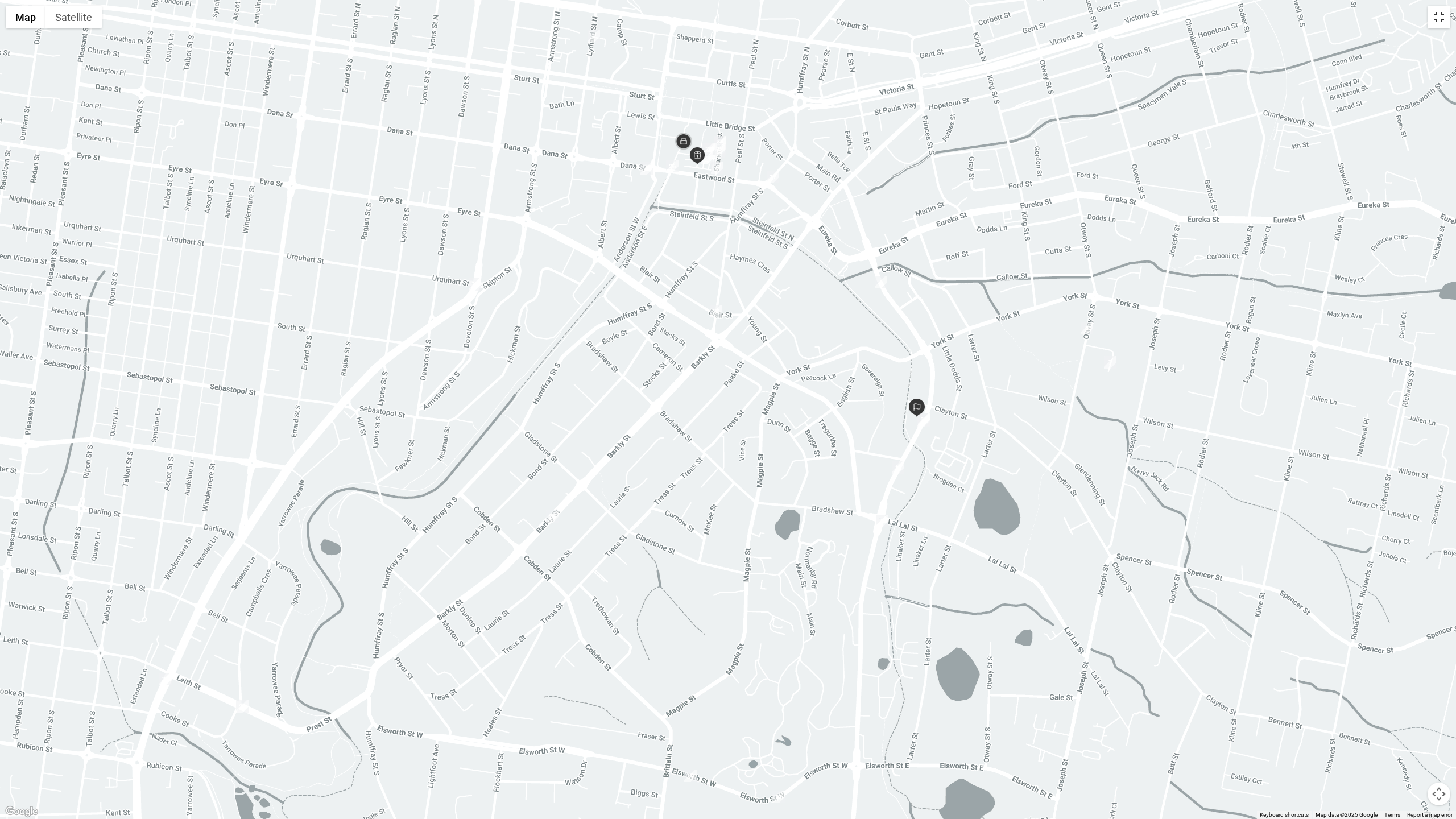
click at [1438, 16] on button "Toggle fullscreen view" at bounding box center [1438, 17] width 23 height 23
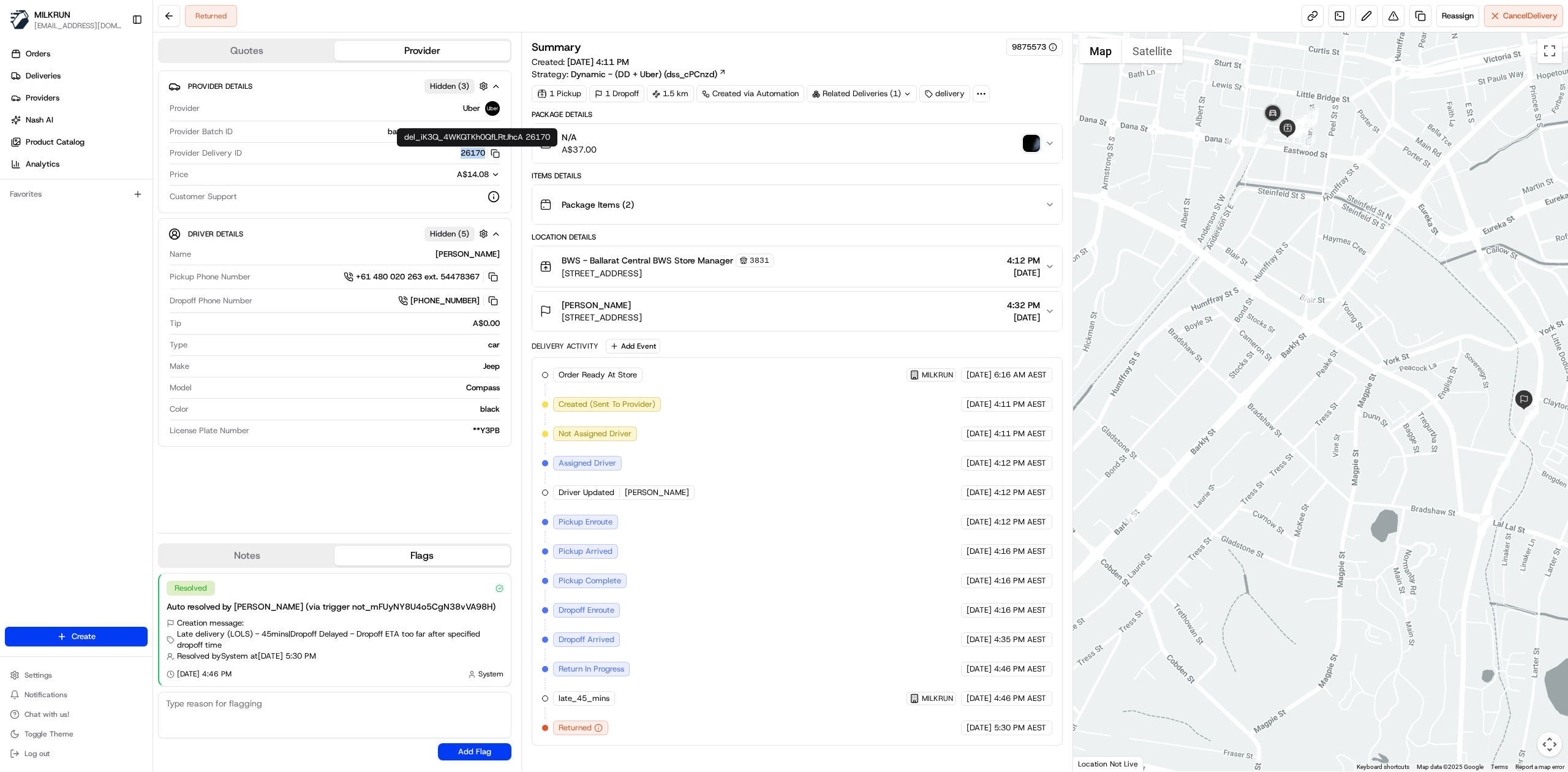
drag, startPoint x: 451, startPoint y: 157, endPoint x: 485, endPoint y: 157, distance: 34.0
click at [485, 157] on div "26170 Copy del_iK3Q_4WKQTKh0QfLRtJhcA 26170" at bounding box center [373, 153] width 253 height 11
copy button "26170"
drag, startPoint x: 650, startPoint y: 305, endPoint x: 555, endPoint y: 312, distance: 95.3
click at [555, 312] on div "gabrielle mckiernan 406 Main Rd, Golden Point, VIC 3350, AU" at bounding box center [591, 311] width 103 height 25
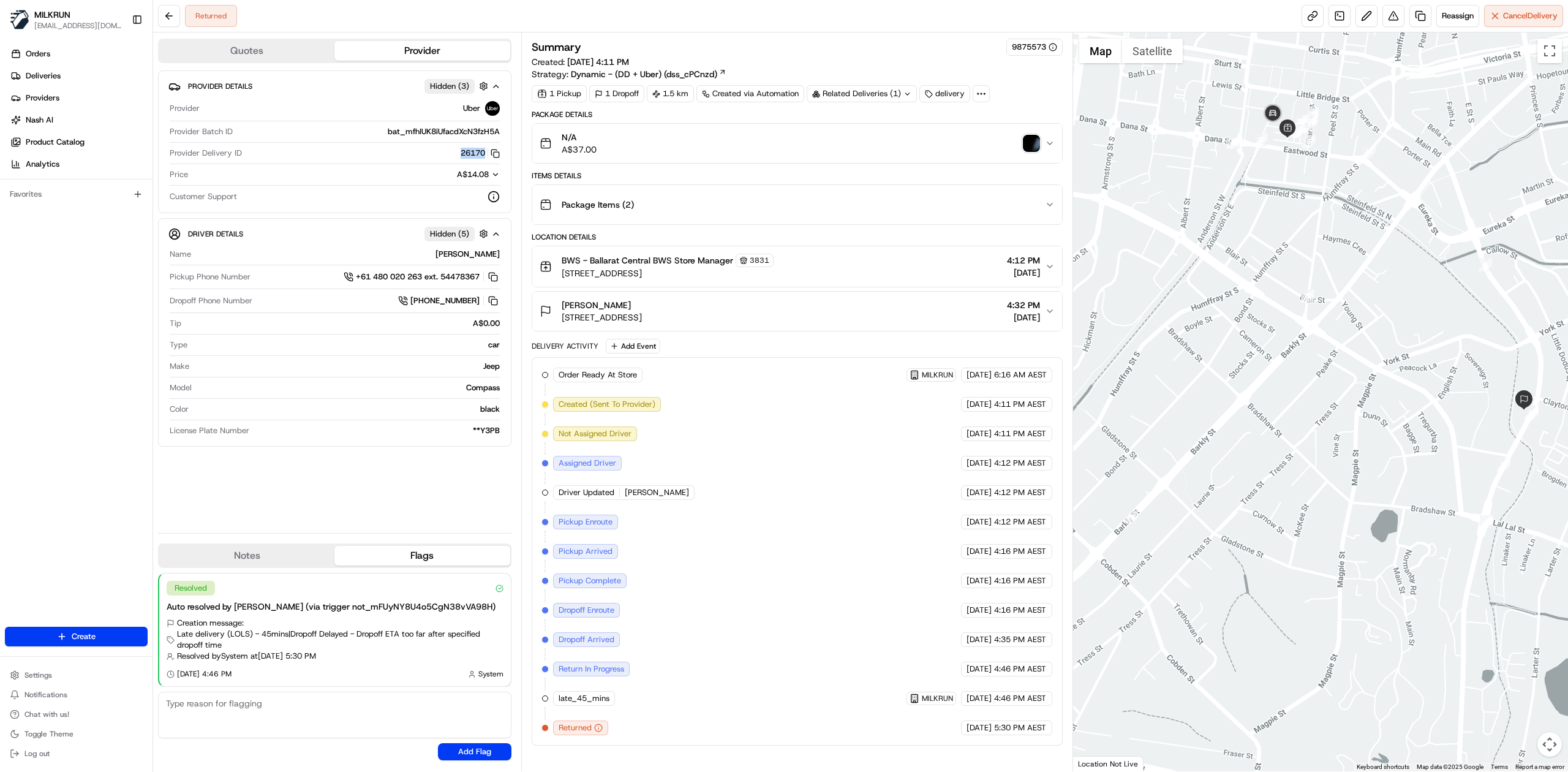
copy span "gabrielle mckiernan"
click at [1035, 141] on img "button" at bounding box center [1031, 143] width 17 height 17
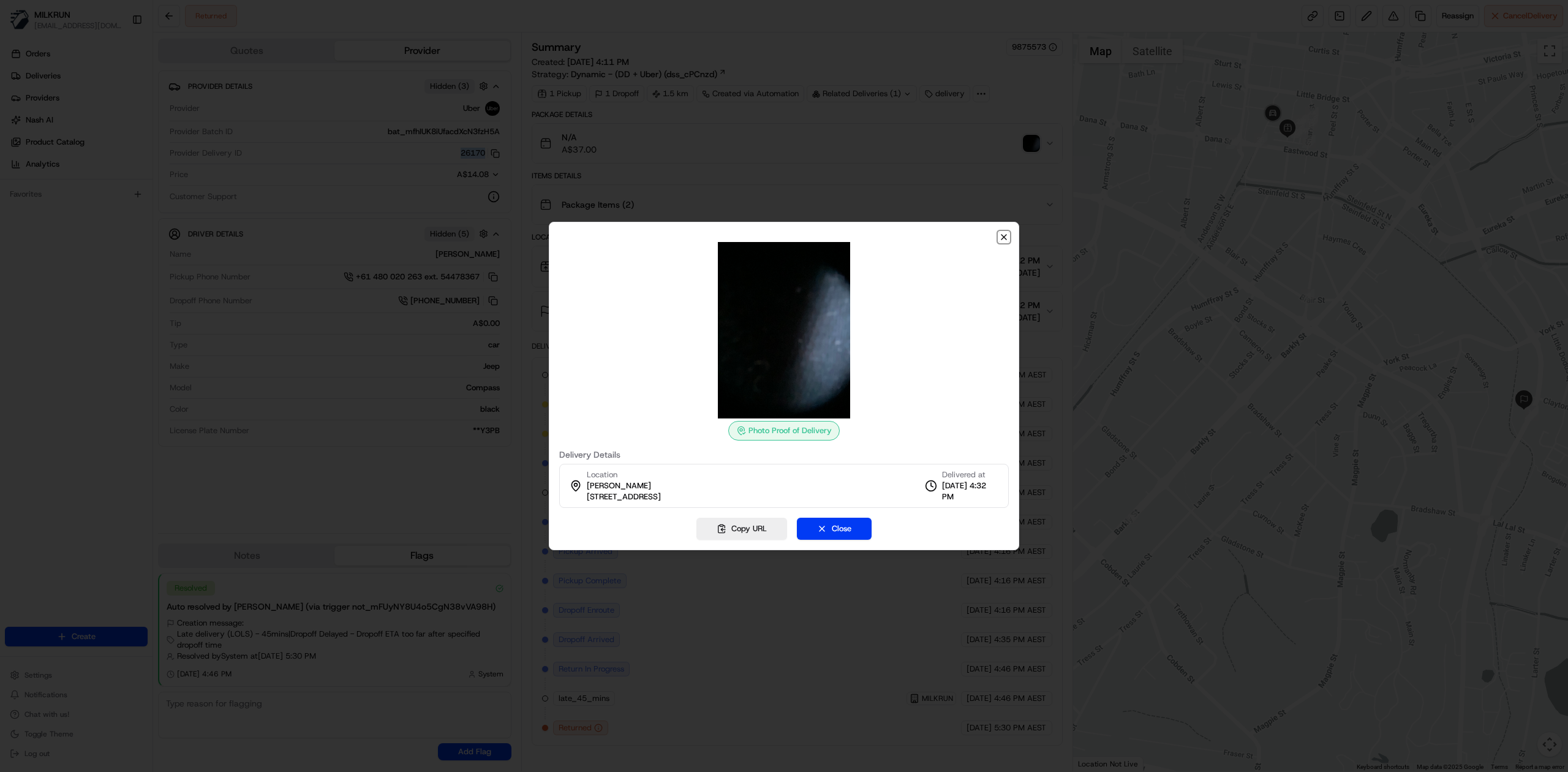
click at [1007, 236] on icon "button" at bounding box center [1004, 237] width 10 height 10
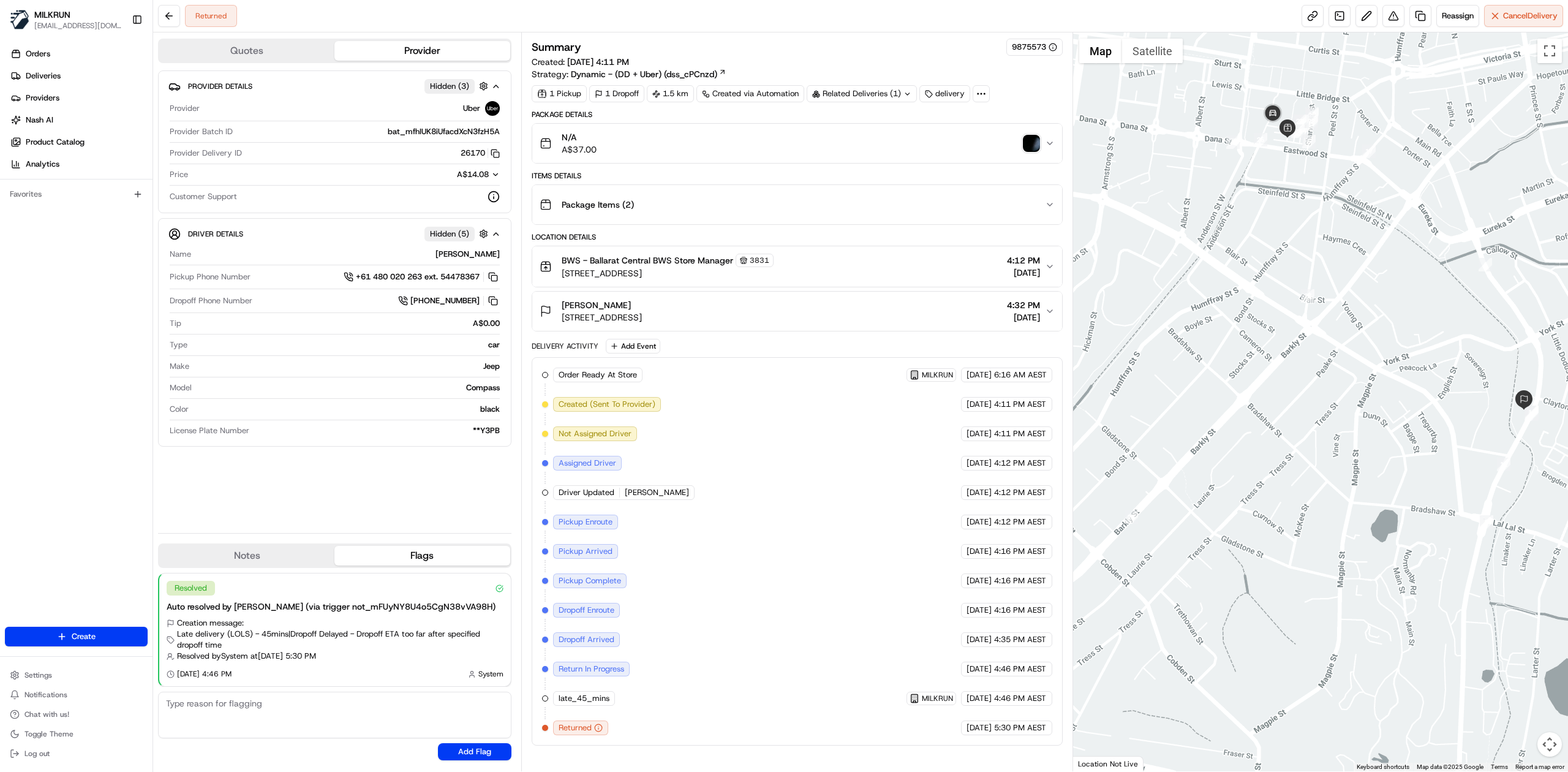
click at [1054, 141] on icon "button" at bounding box center [1050, 143] width 10 height 10
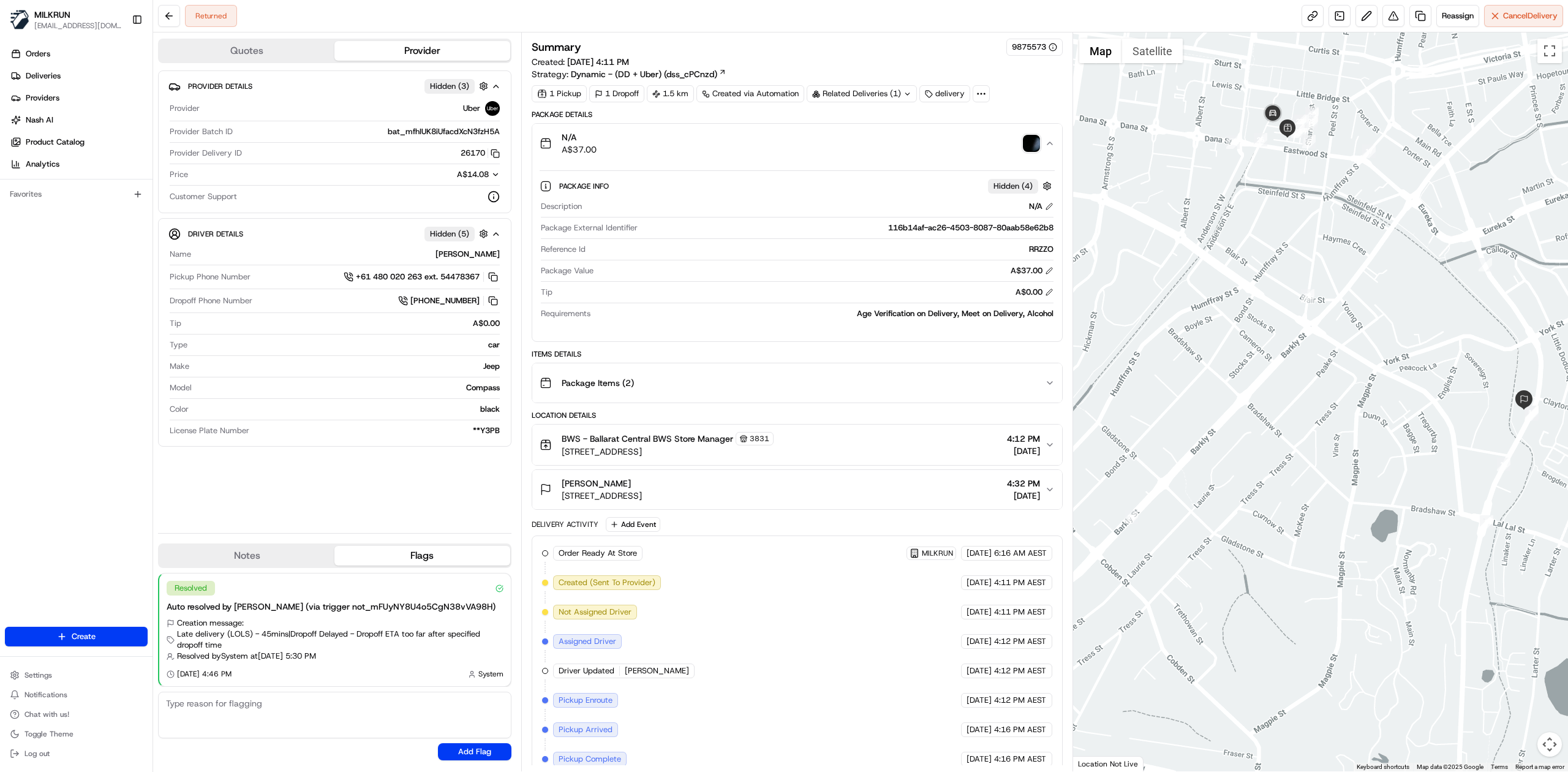
click at [1054, 142] on icon "button" at bounding box center [1050, 143] width 10 height 10
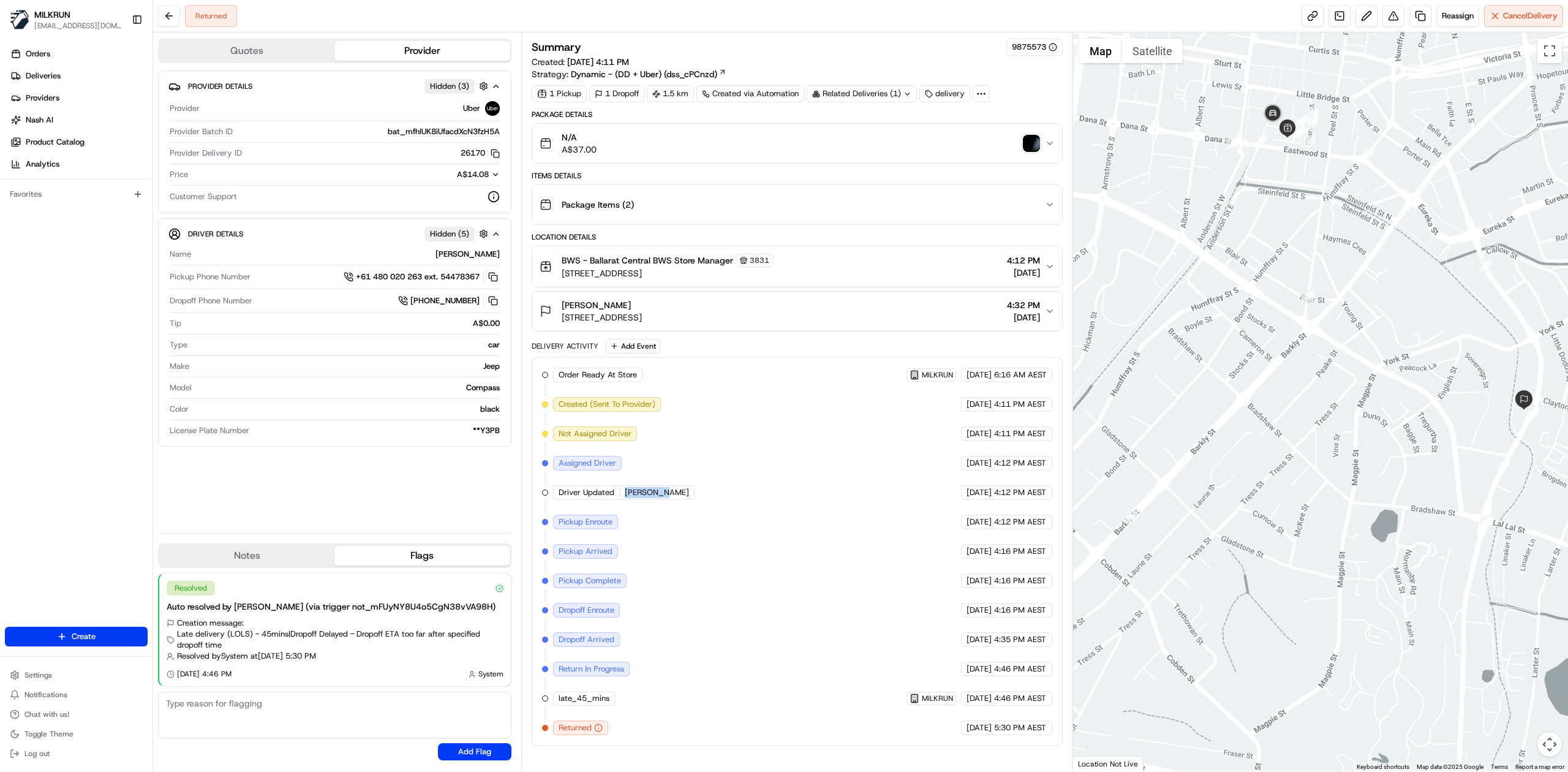
drag, startPoint x: 669, startPoint y: 496, endPoint x: 623, endPoint y: 496, distance: 46.0
click at [623, 496] on div "Driver Updated SAMUEL S." at bounding box center [623, 492] width 141 height 15
copy span "SAMUEL S."
drag, startPoint x: 74, startPoint y: 69, endPoint x: 642, endPoint y: 498, distance: 711.8
copy span "SAMUEL S."
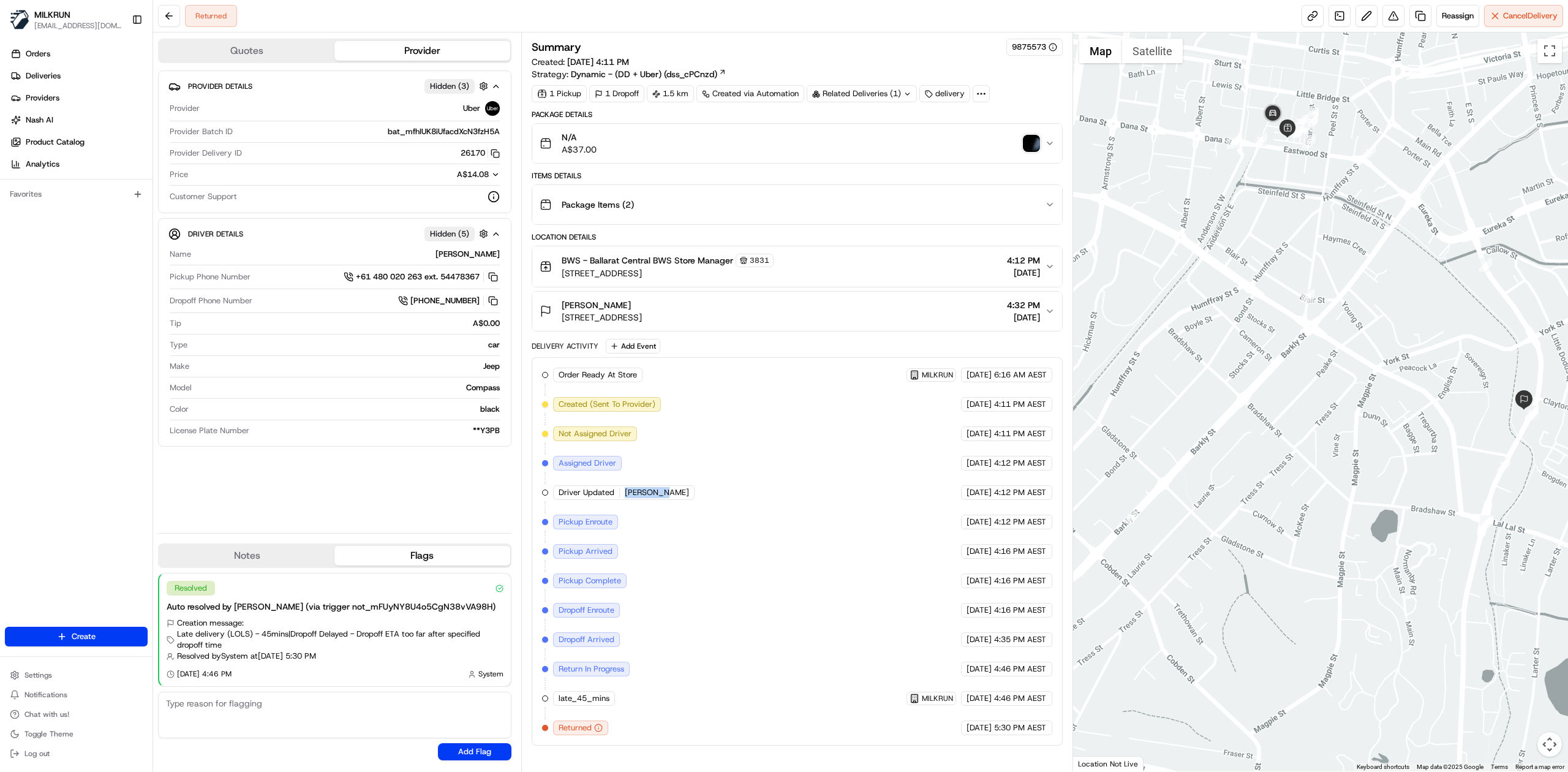
click at [734, 498] on div "Order Ready At Store MILKRUN 19/08/2025 6:16 AM AEST Created (Sent To Provider)…" at bounding box center [797, 551] width 510 height 368
click at [937, 264] on div "BWS - Ballarat Central BWS Store Manager 3831 7/25 Eastwood St, Ballarat, VIC 3…" at bounding box center [792, 266] width 505 height 26
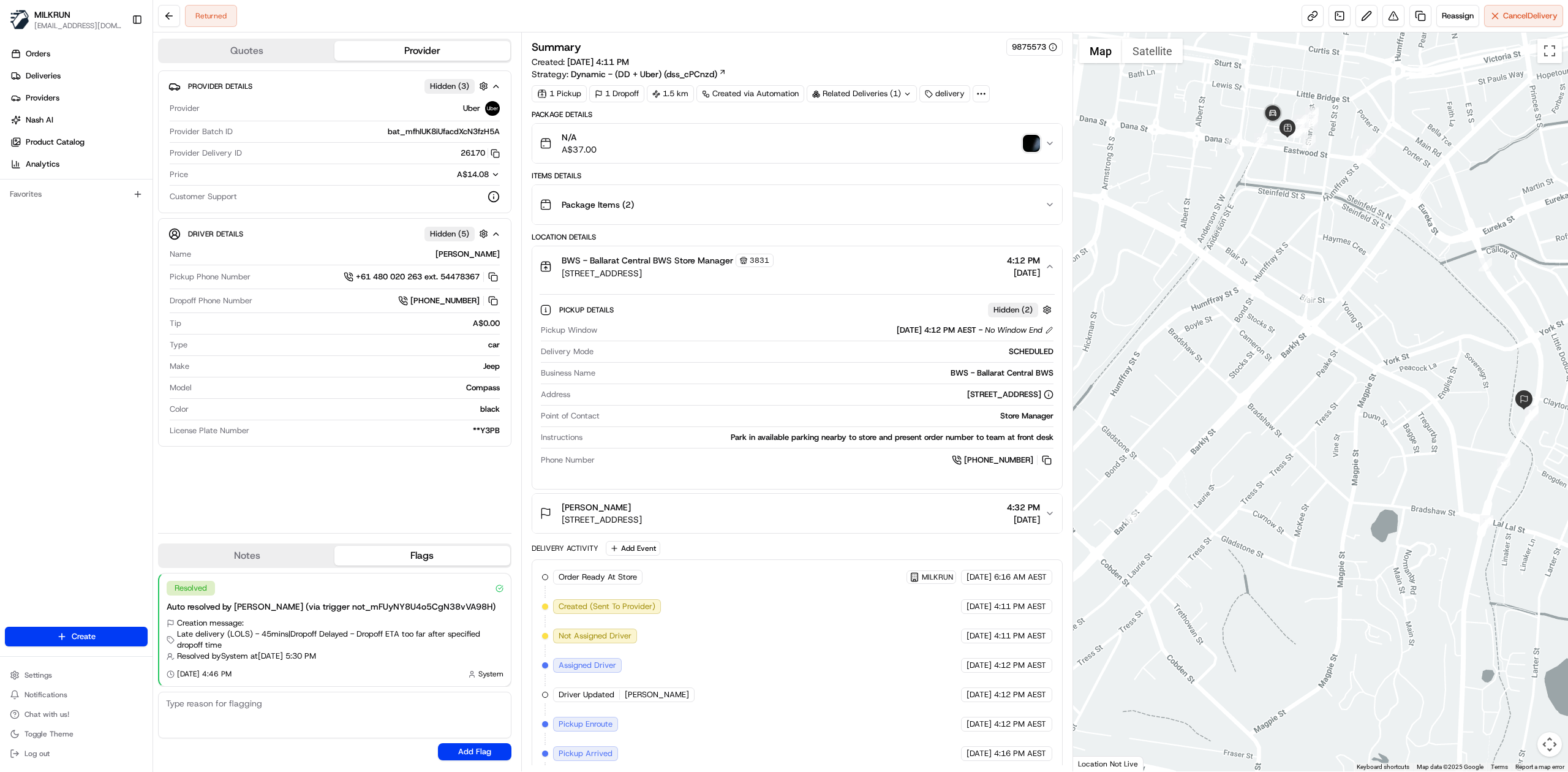
click at [937, 264] on div "BWS - Ballarat Central BWS Store Manager 3831 7/25 Eastwood St, Ballarat, VIC 3…" at bounding box center [792, 266] width 505 height 26
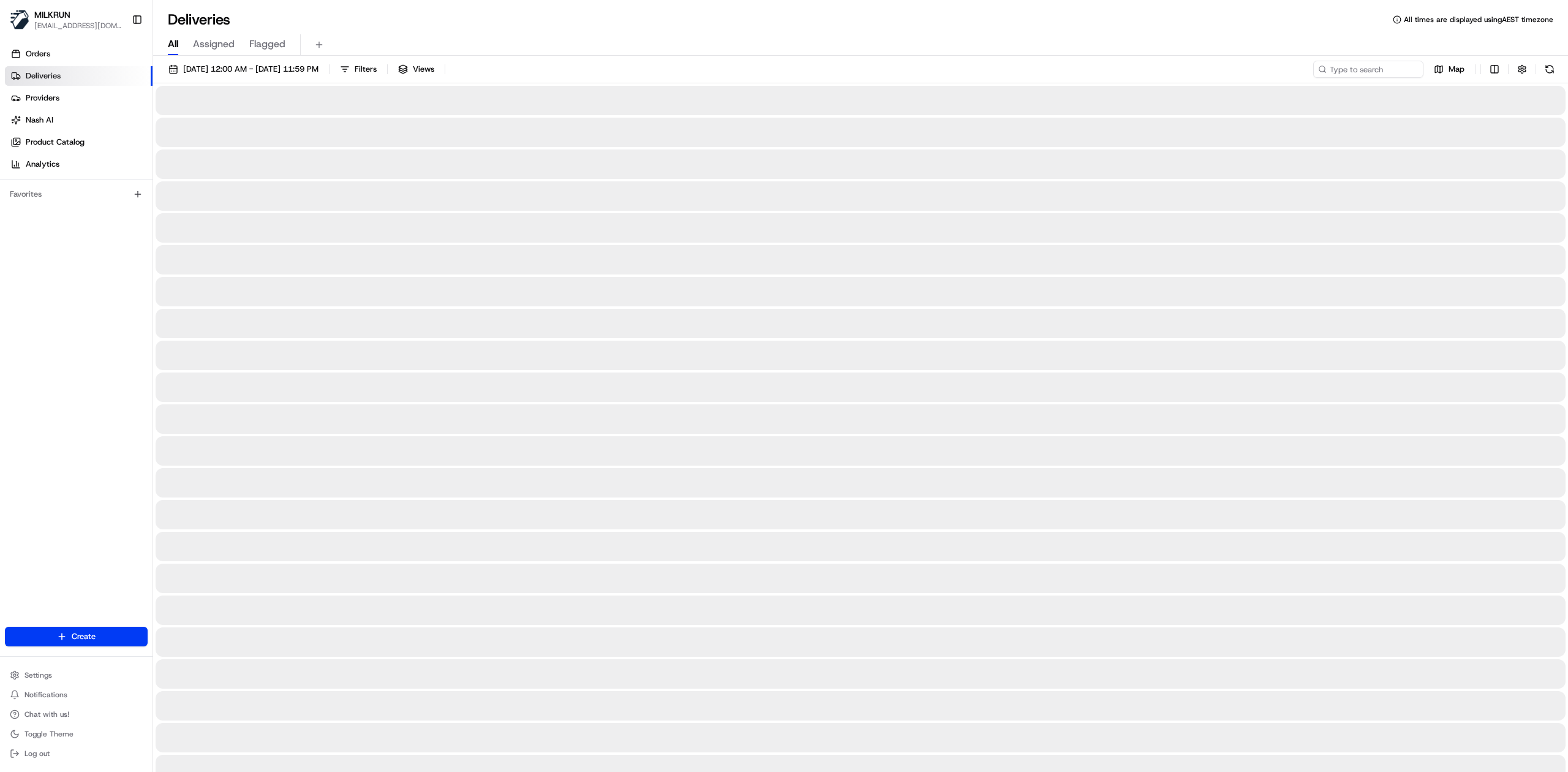
click at [174, 47] on span "All" at bounding box center [173, 44] width 11 height 15
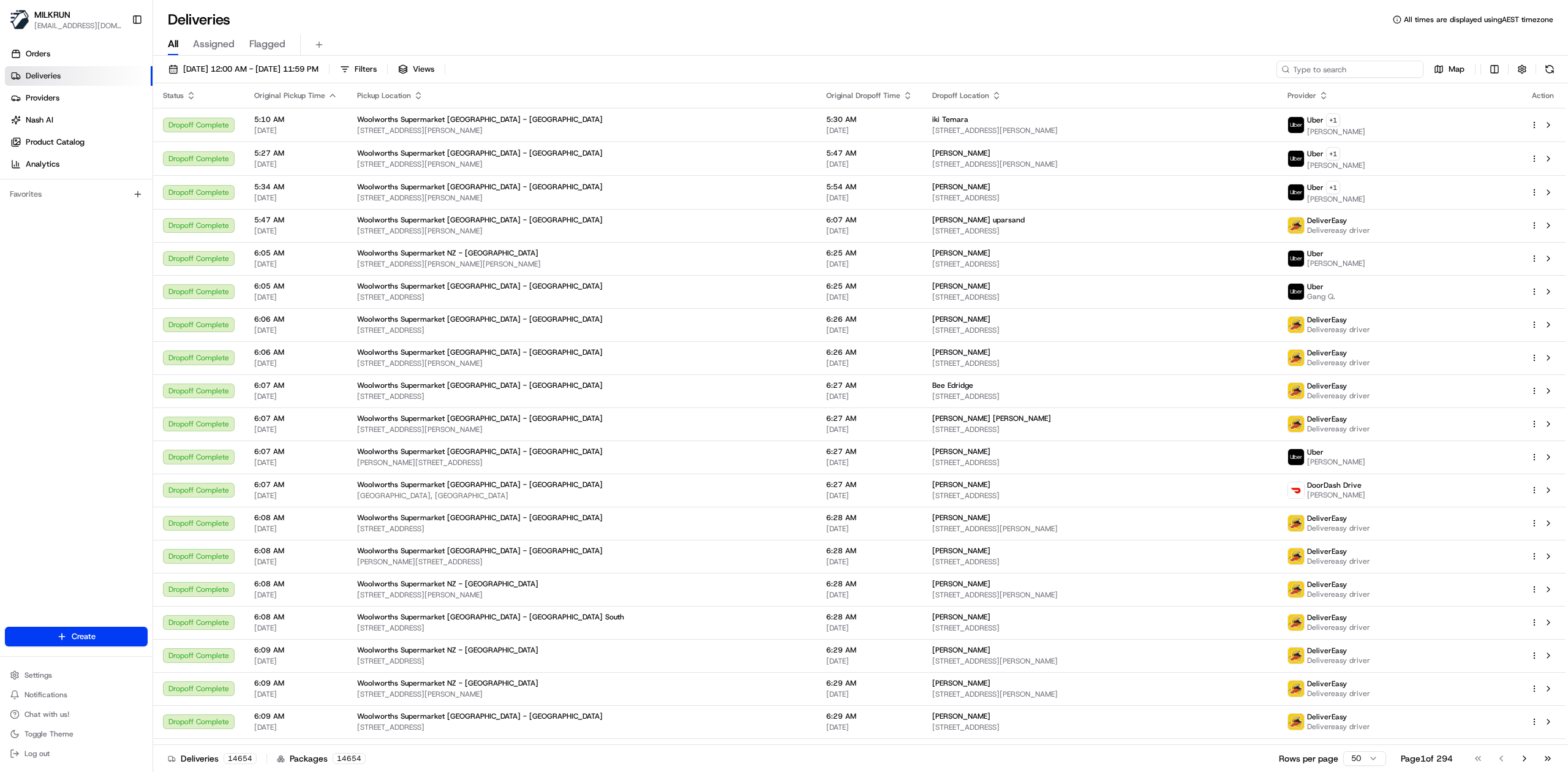
click at [1357, 69] on input at bounding box center [1349, 69] width 147 height 17
paste input "SAMUEL S."
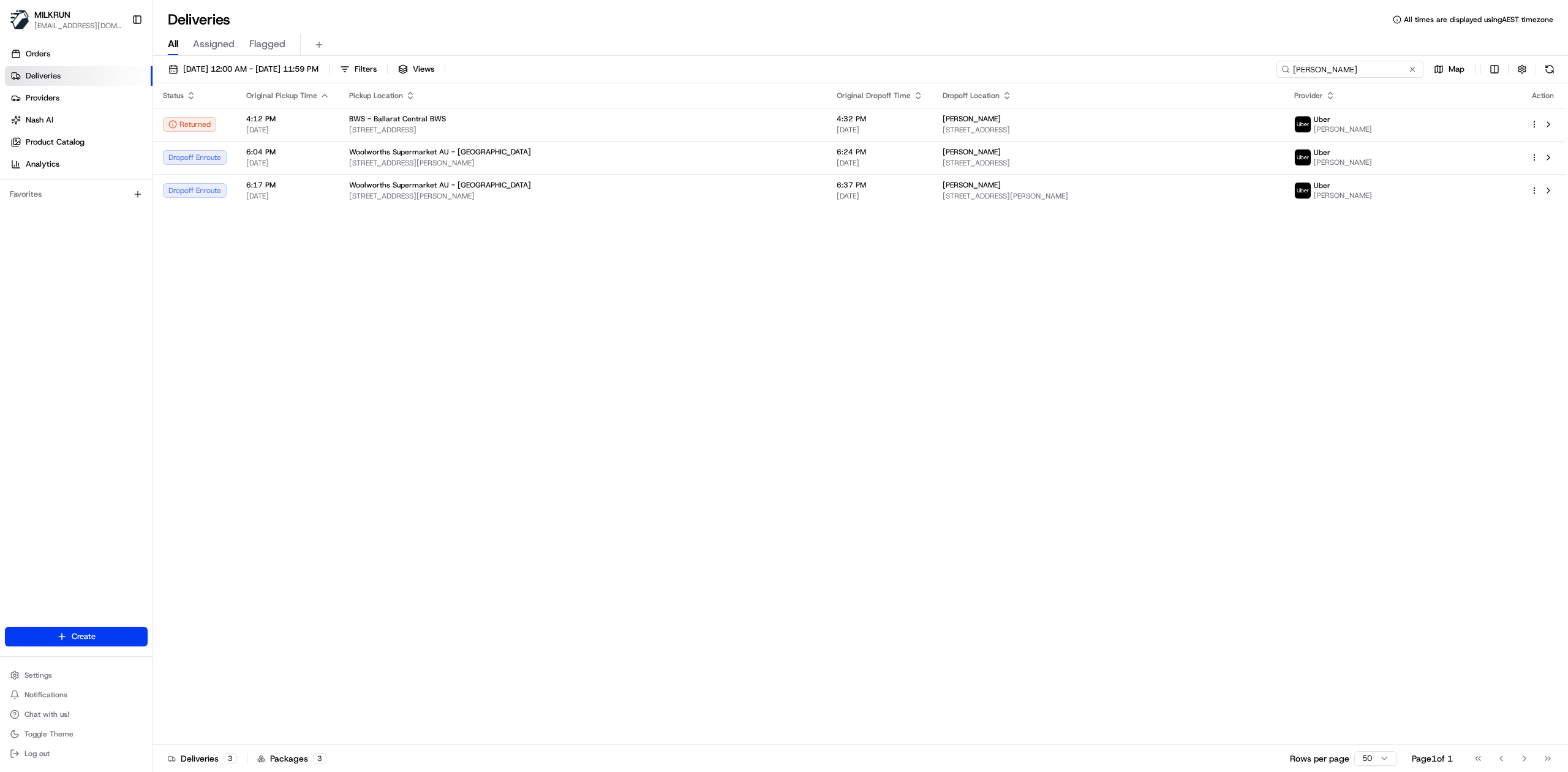
drag, startPoint x: 1351, startPoint y: 66, endPoint x: 1205, endPoint y: 76, distance: 146.3
click at [1205, 76] on div "19/08/2025 12:00 AM - 19/08/2025 11:59 PM Filters Views SAMUEL S. Map" at bounding box center [860, 72] width 1415 height 22
paste input "ca664ae5-140c-48c4-87db-5b01aab8dac5"
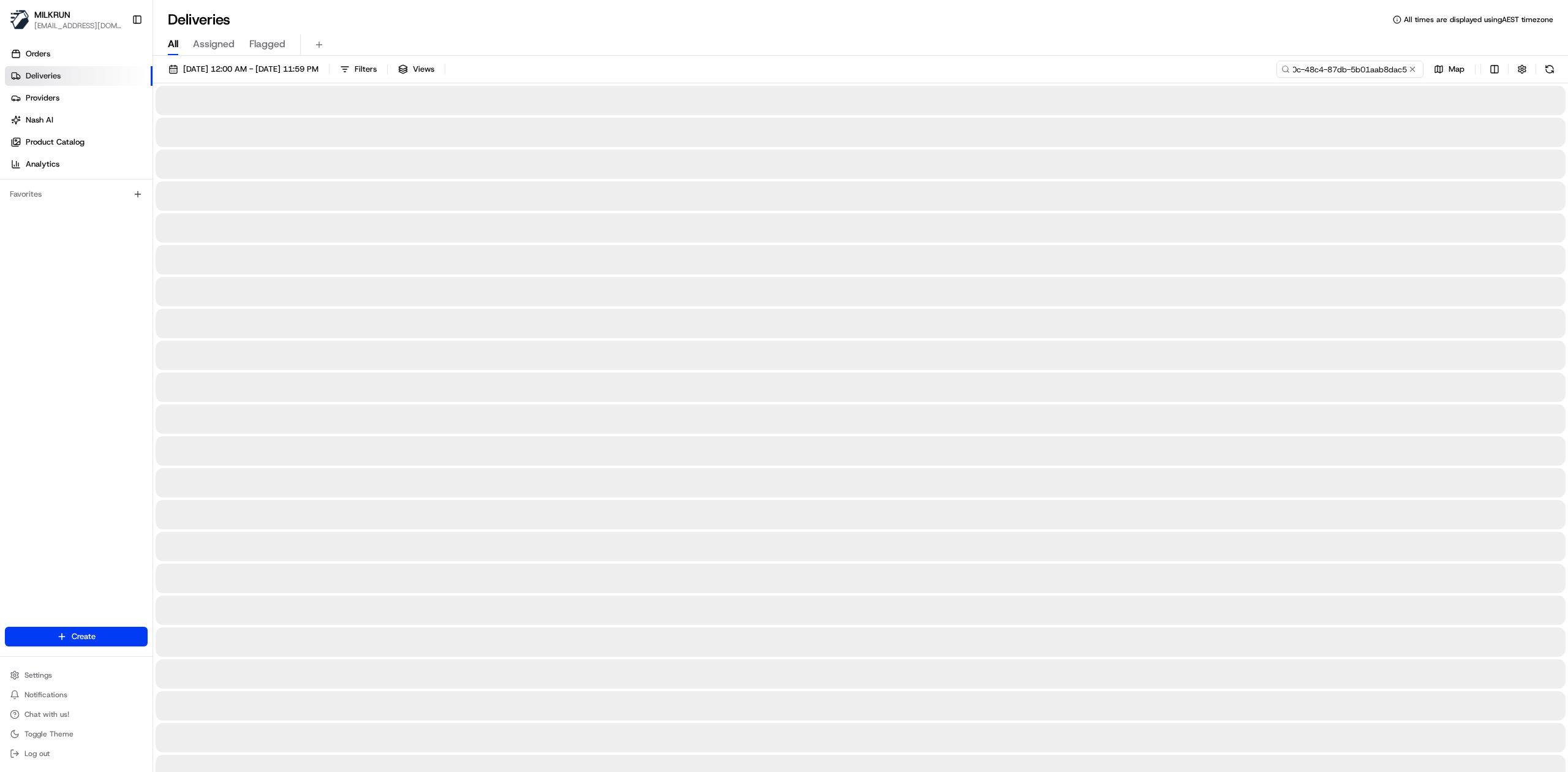
type input "ca664ae5-140c-48c4-87db-5b01aab8dac5"
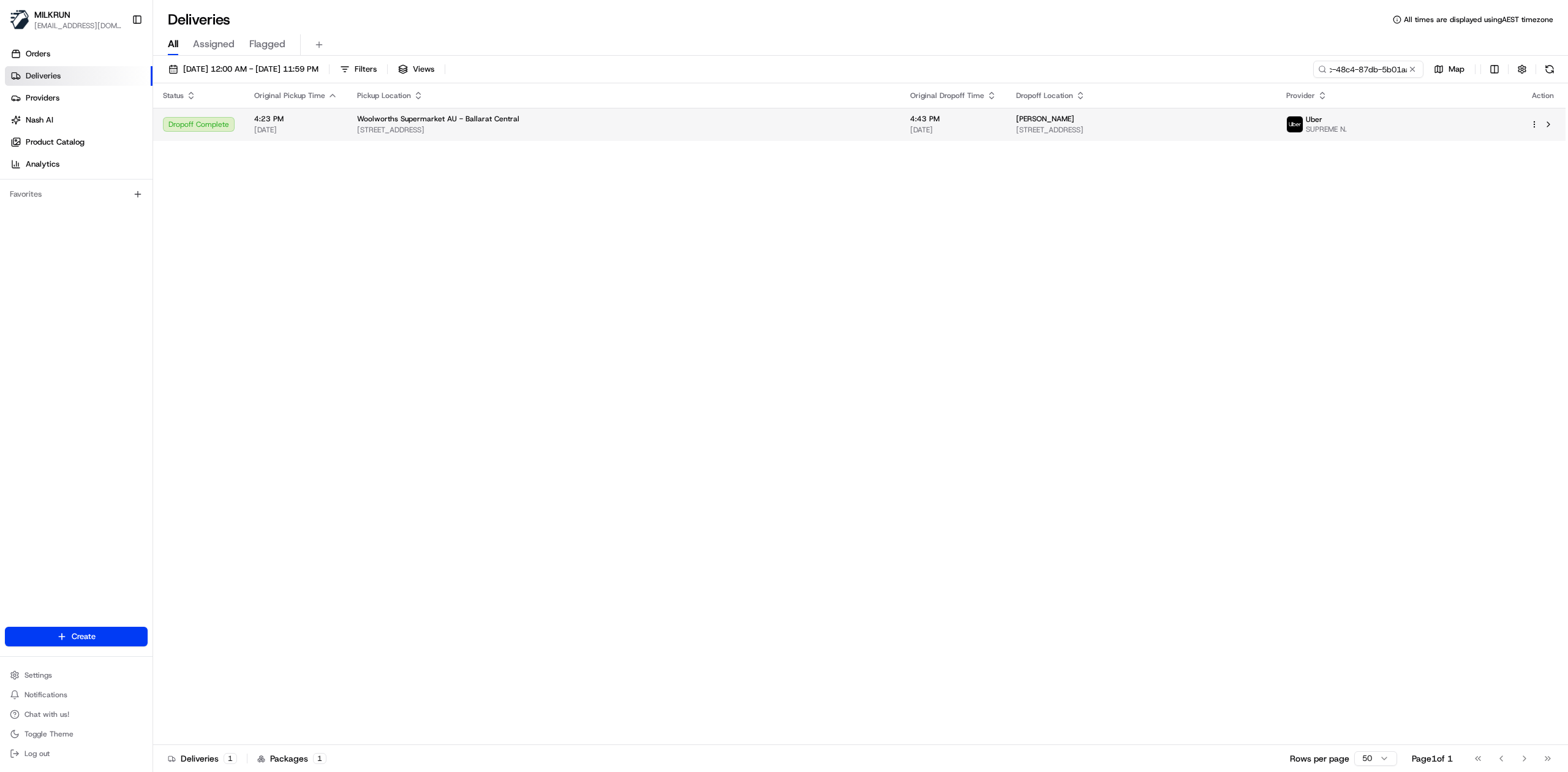
click at [642, 127] on span "7-25 Eastwood St, Ballarat Central, VIC 3350, AU" at bounding box center [623, 130] width 533 height 10
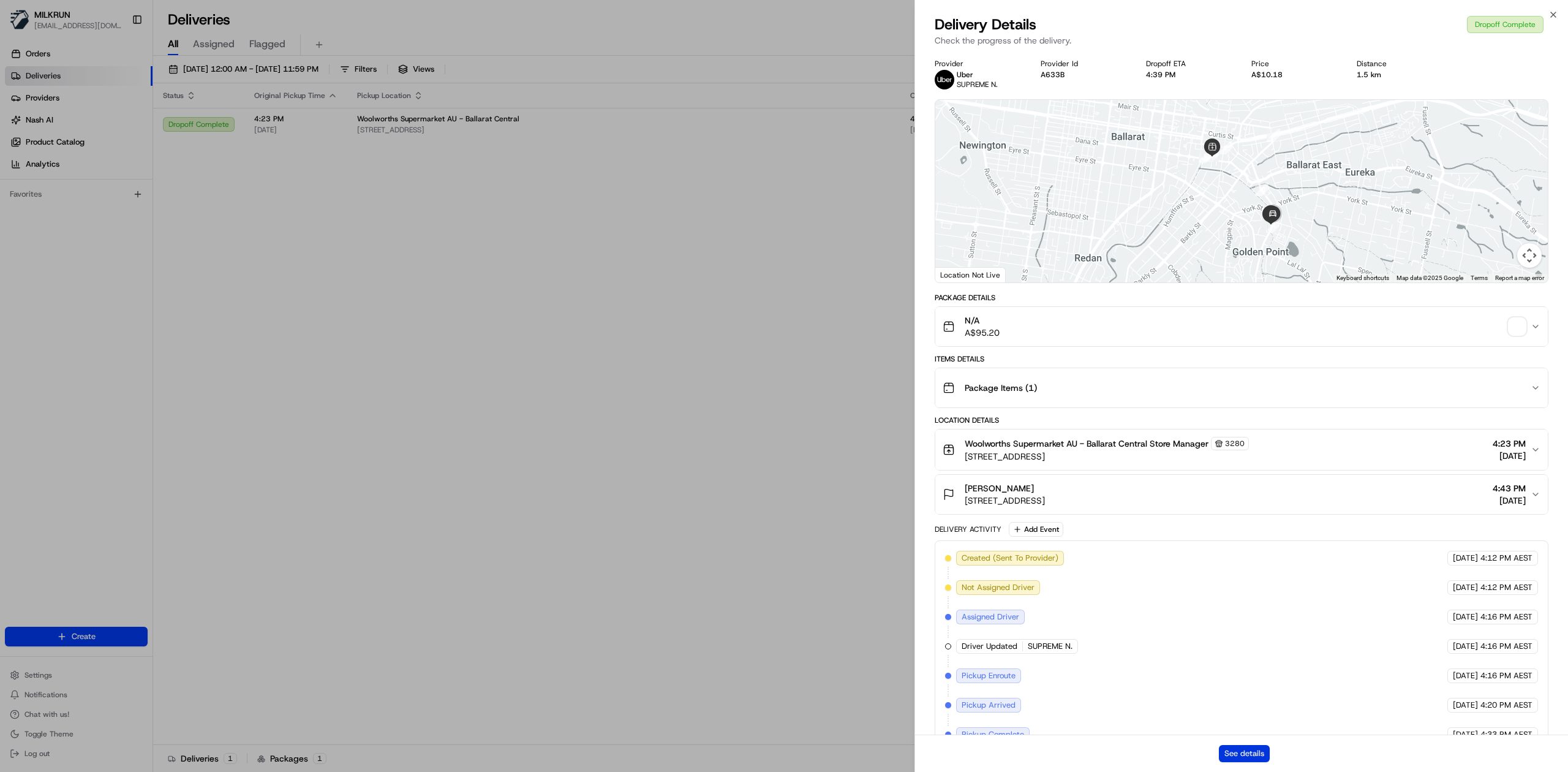
click at [1255, 756] on button "See details" at bounding box center [1244, 754] width 51 height 17
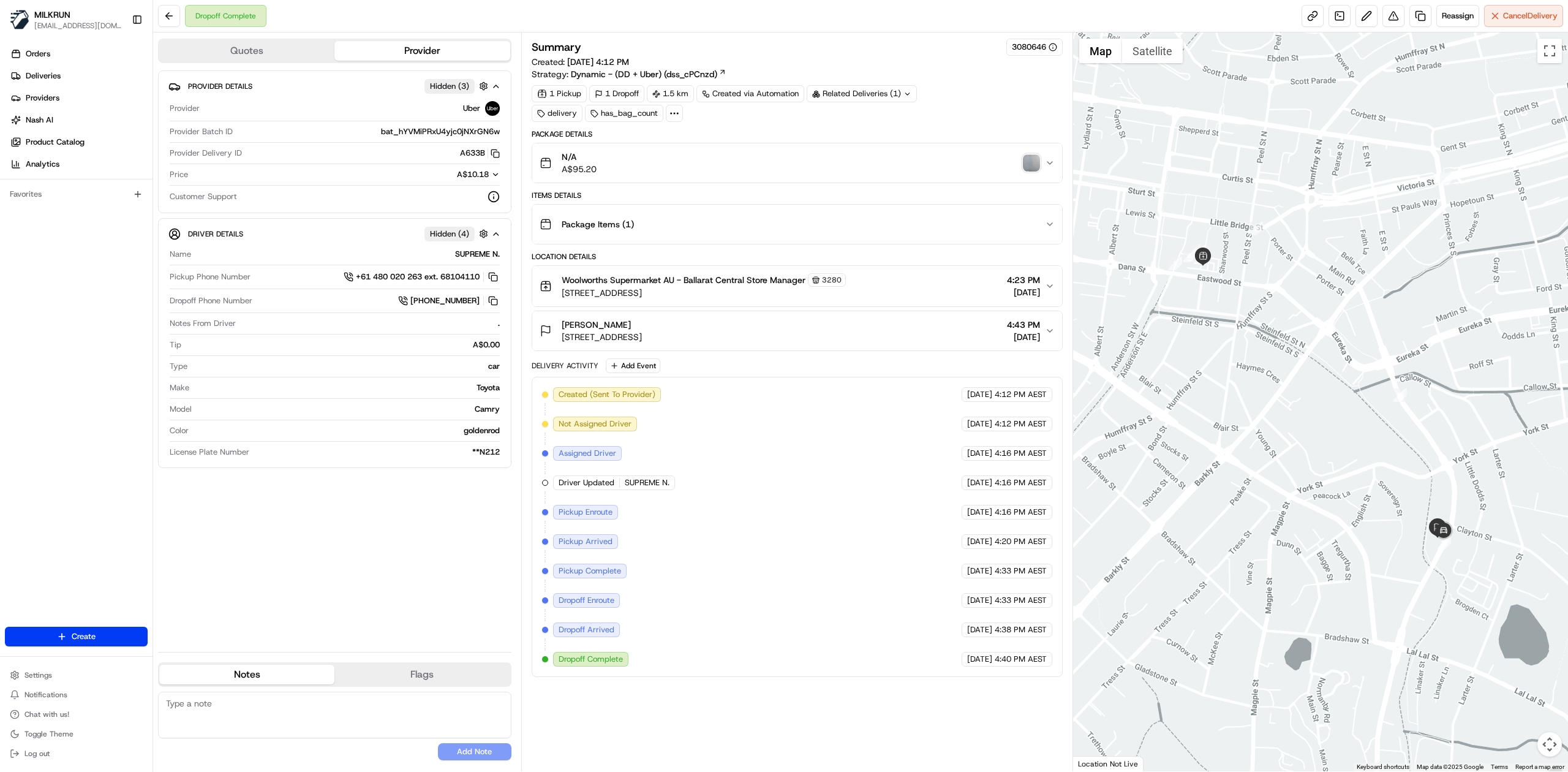
click at [1030, 165] on img "button" at bounding box center [1031, 163] width 17 height 17
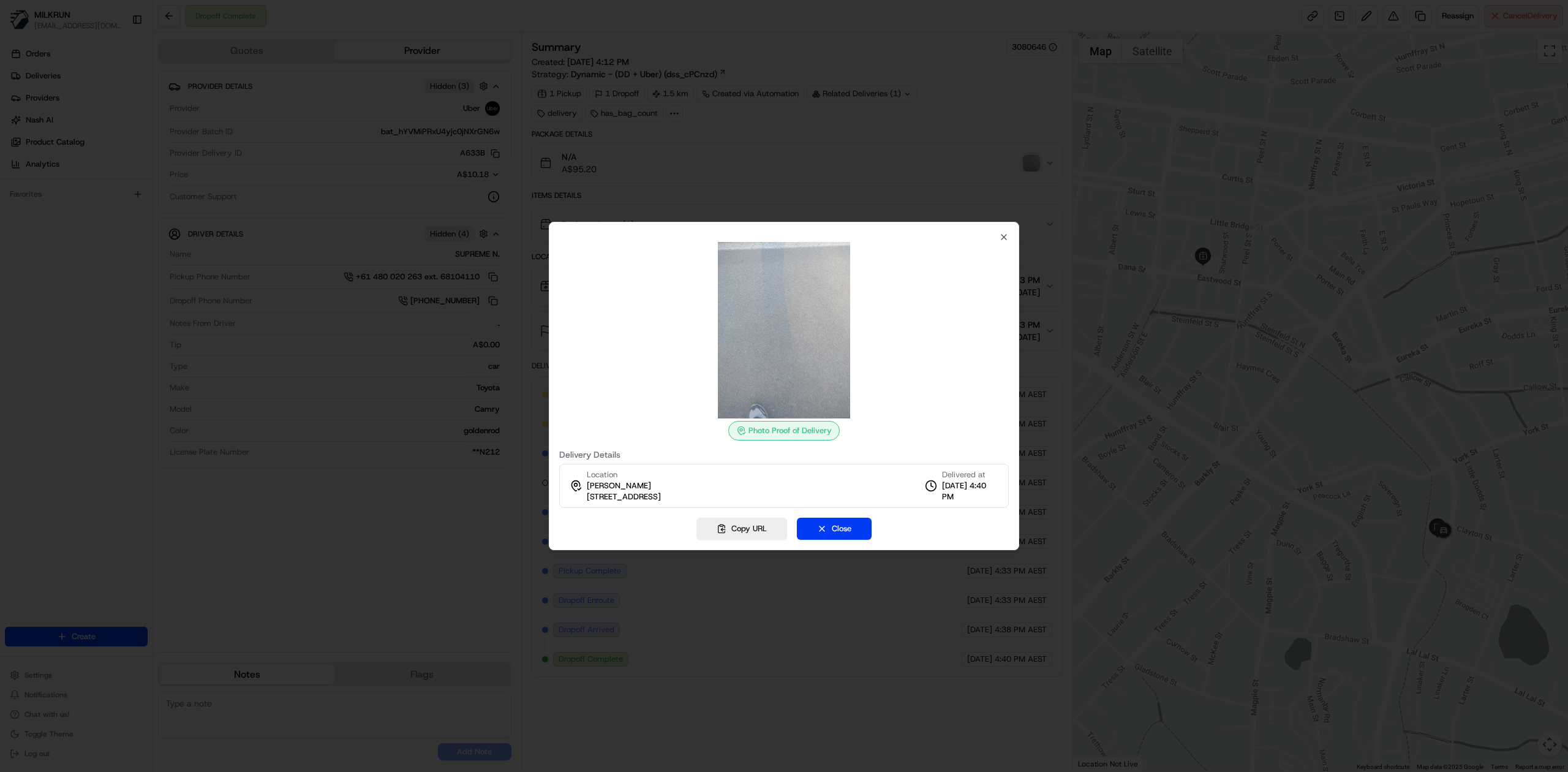
click at [1005, 226] on div "Photo Proof of Delivery Delivery Details Location [PERSON_NAME] [STREET_ADDRESS…" at bounding box center [784, 385] width 470 height 328
click at [1003, 238] on icon "button" at bounding box center [1004, 237] width 10 height 10
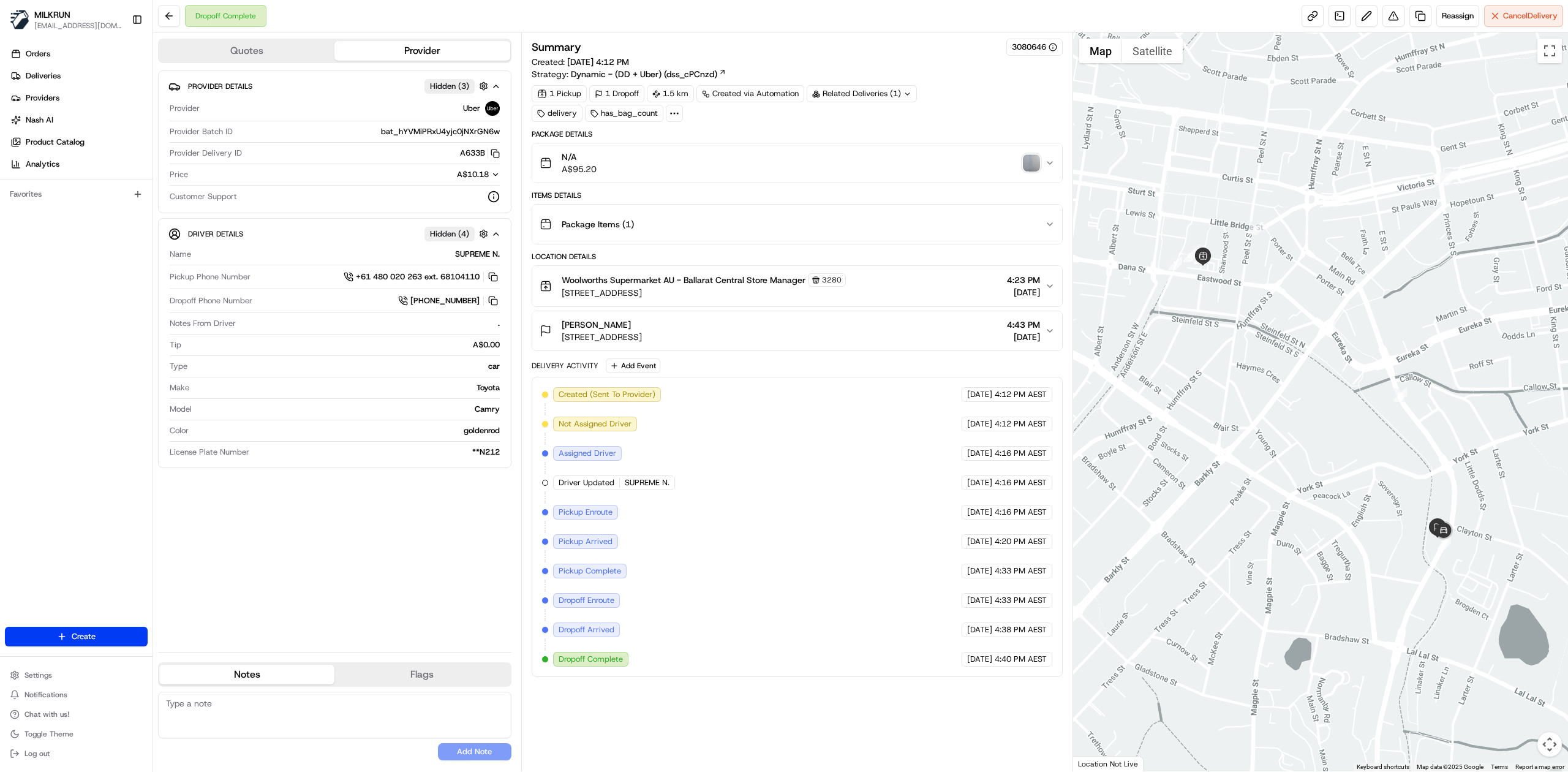
click at [763, 218] on div "Package Items ( 1 )" at bounding box center [792, 224] width 505 height 25
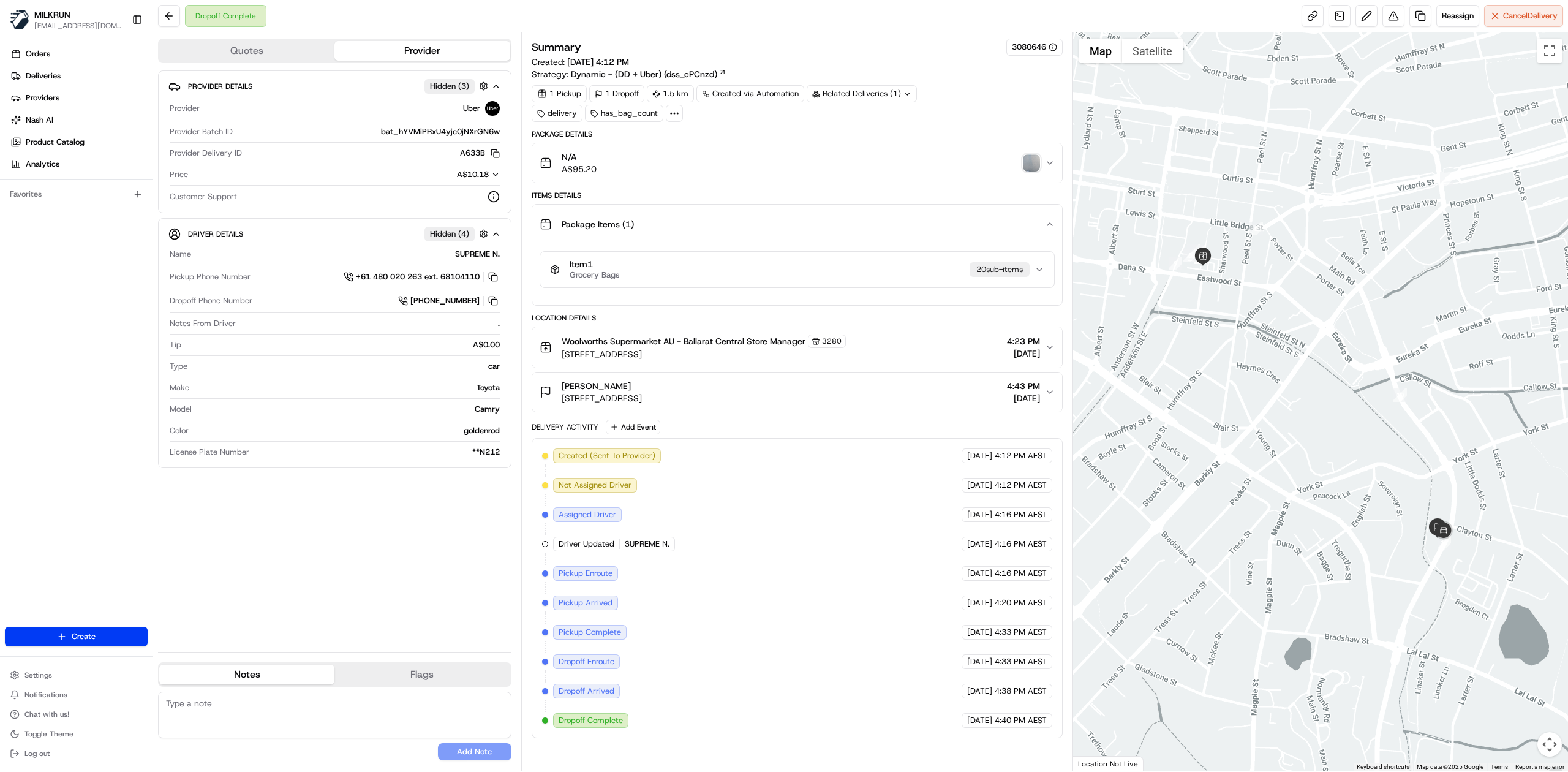
click at [763, 218] on div "Package Items ( 1 )" at bounding box center [792, 224] width 505 height 25
